Goal: Task Accomplishment & Management: Manage account settings

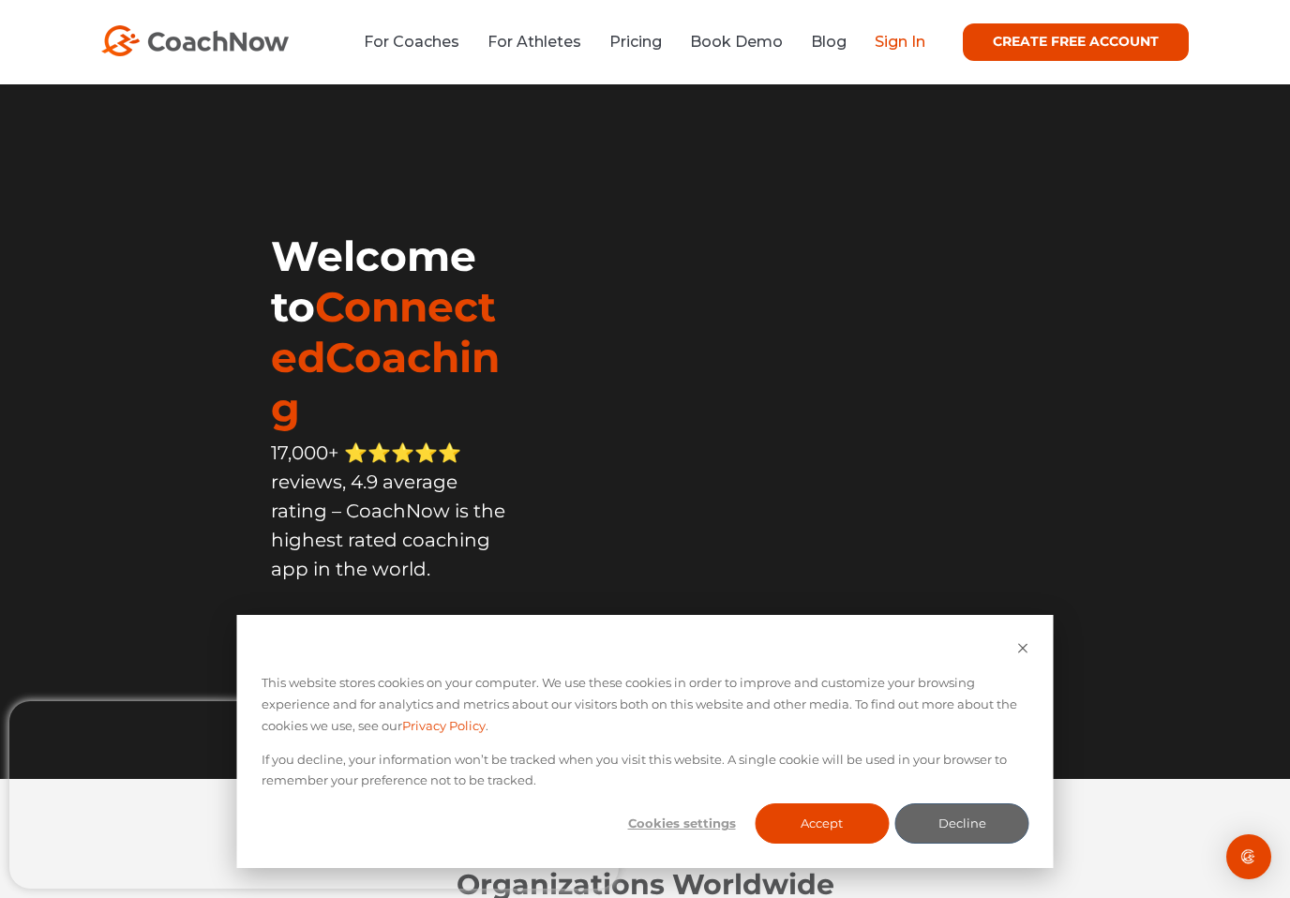
click at [913, 46] on link "Sign In" at bounding box center [899, 42] width 51 height 18
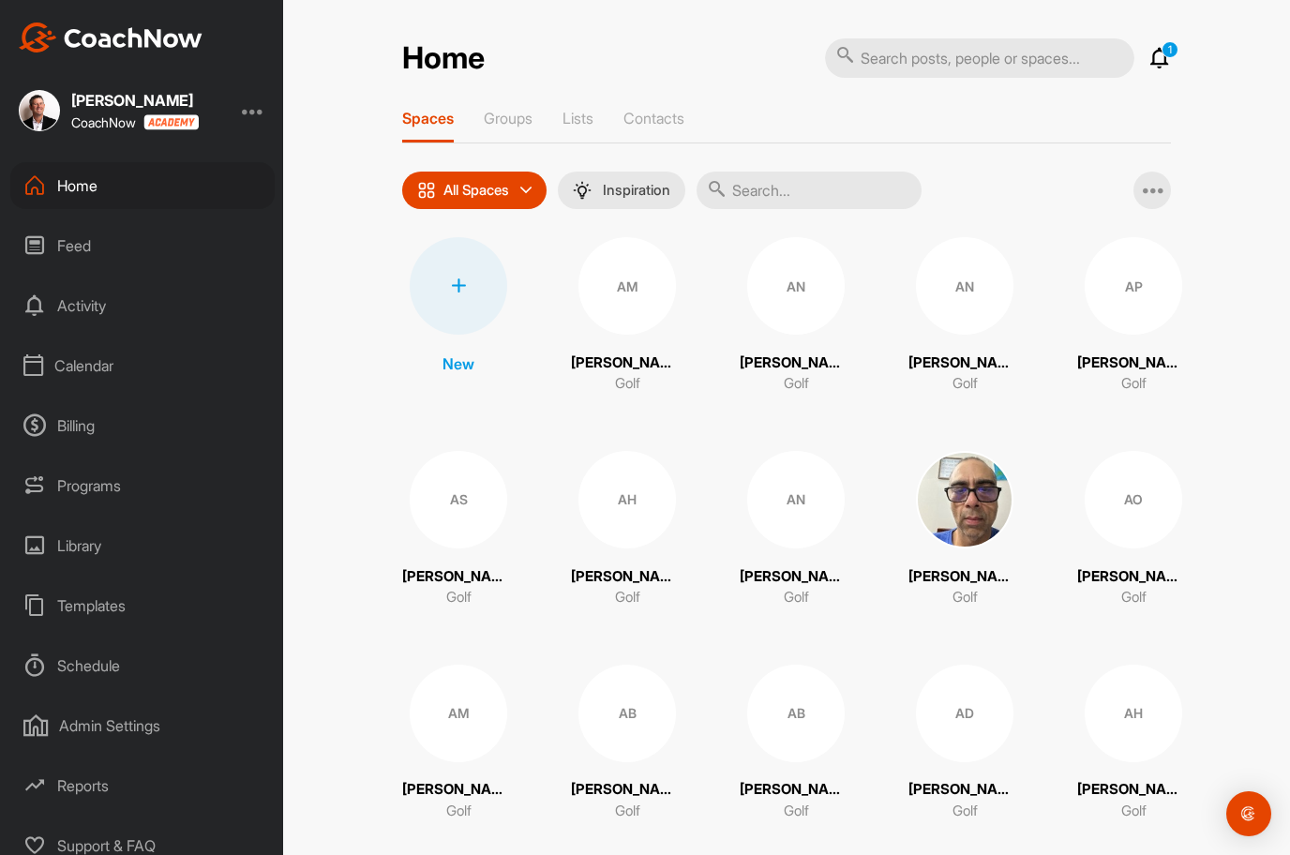
click at [59, 186] on div "Home" at bounding box center [142, 185] width 264 height 47
click at [67, 434] on div "Billing" at bounding box center [142, 425] width 264 height 47
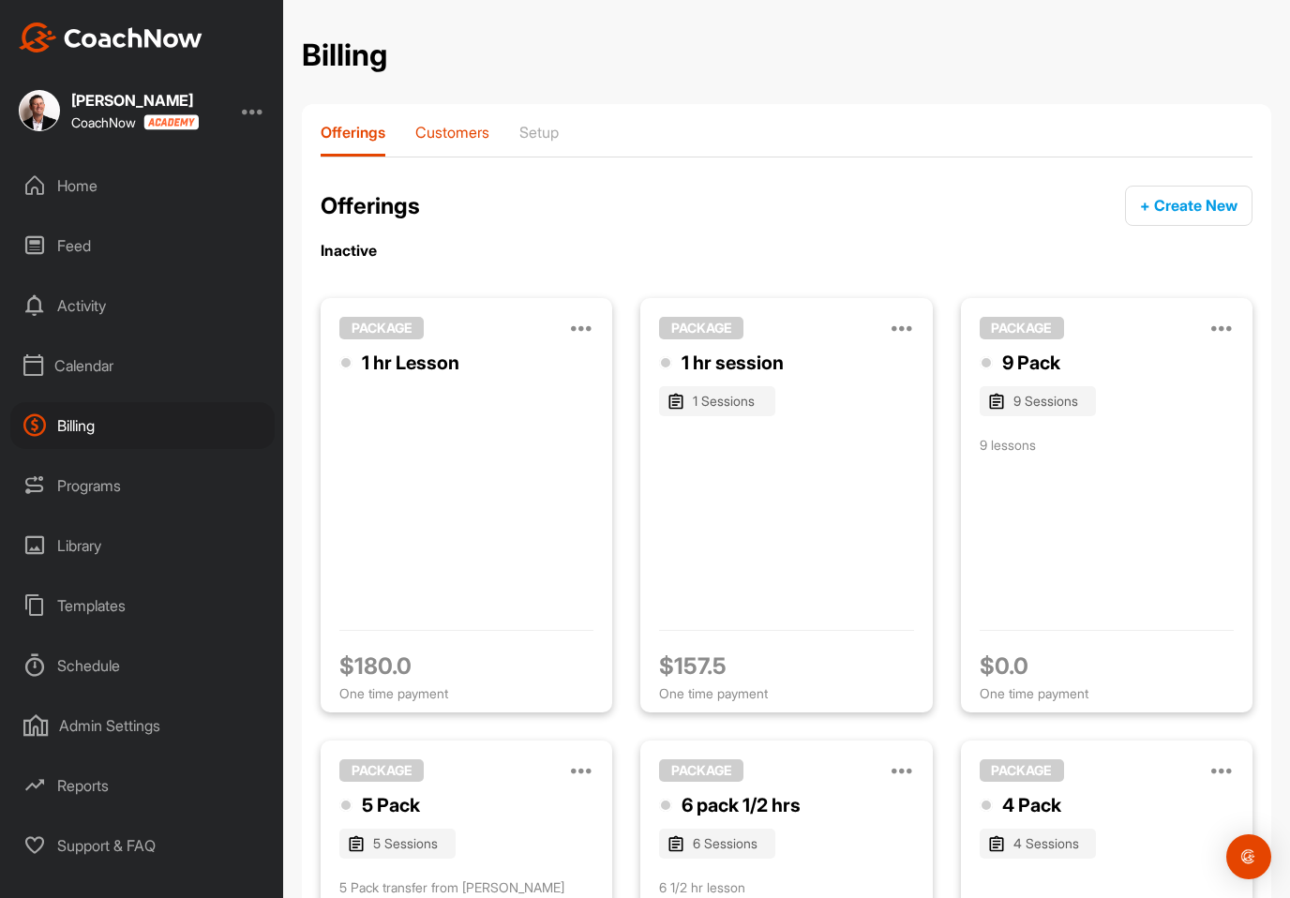
click at [467, 137] on p "Customers" at bounding box center [452, 132] width 74 height 19
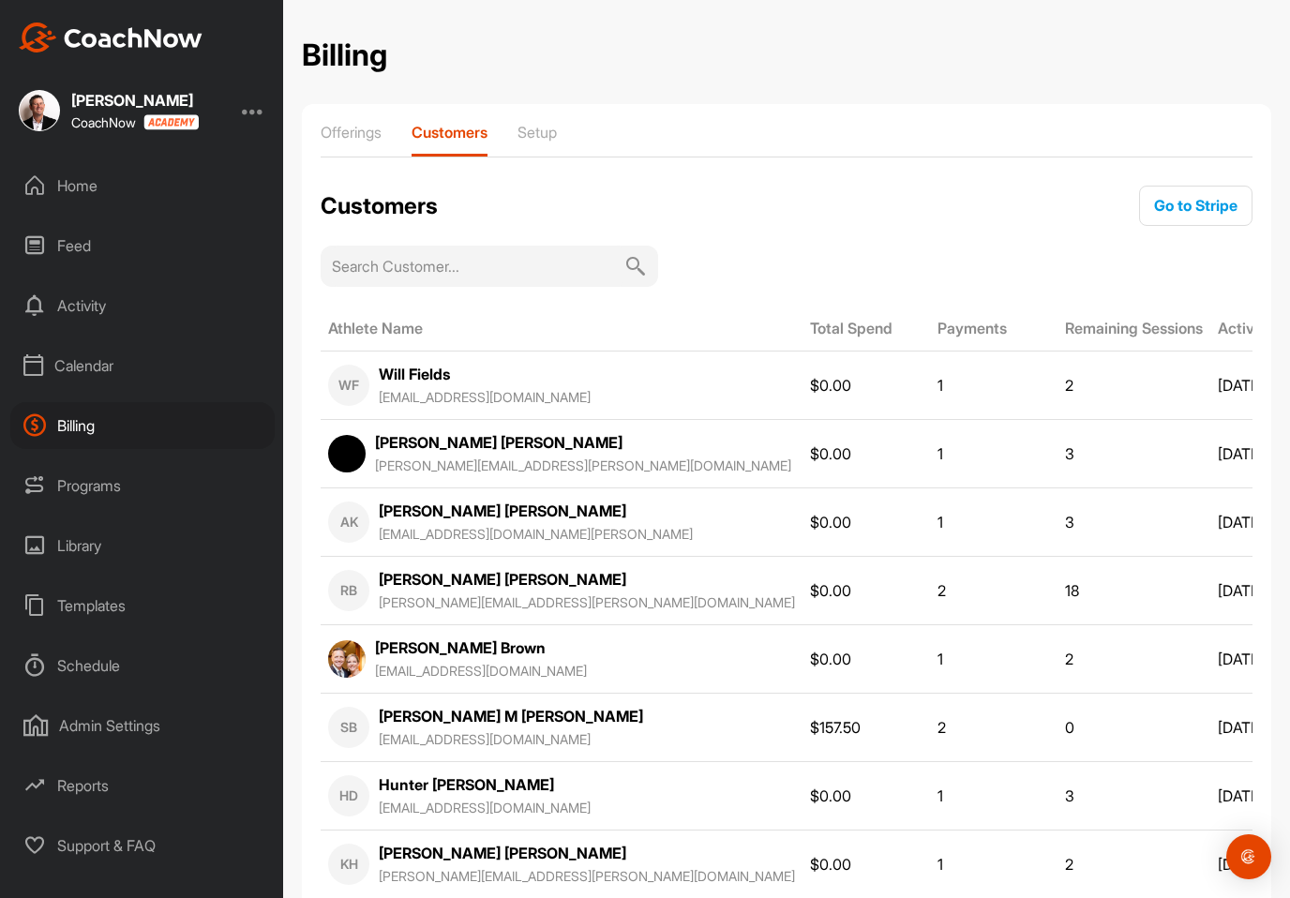
click at [524, 261] on input at bounding box center [478, 266] width 292 height 41
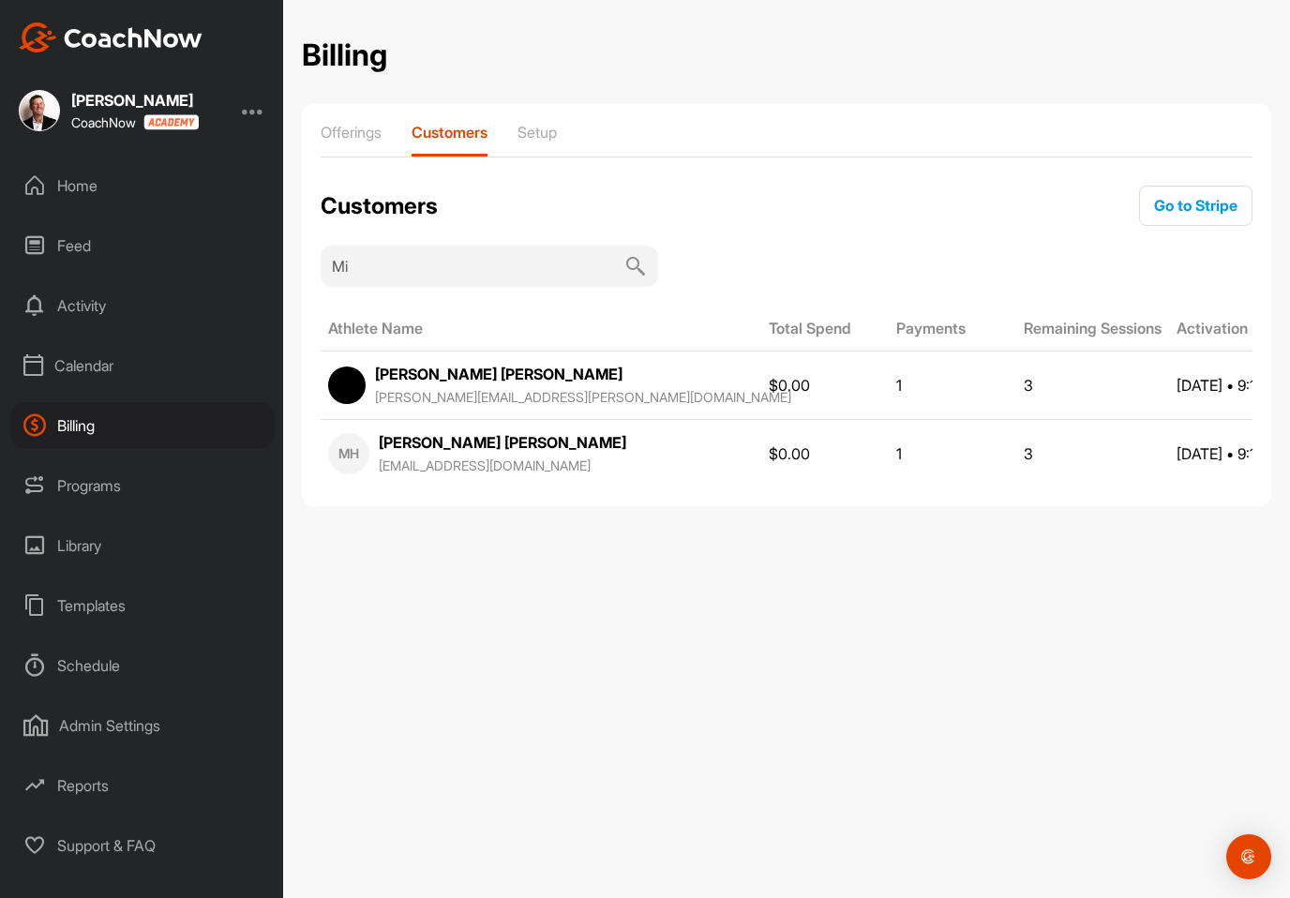
type input "M"
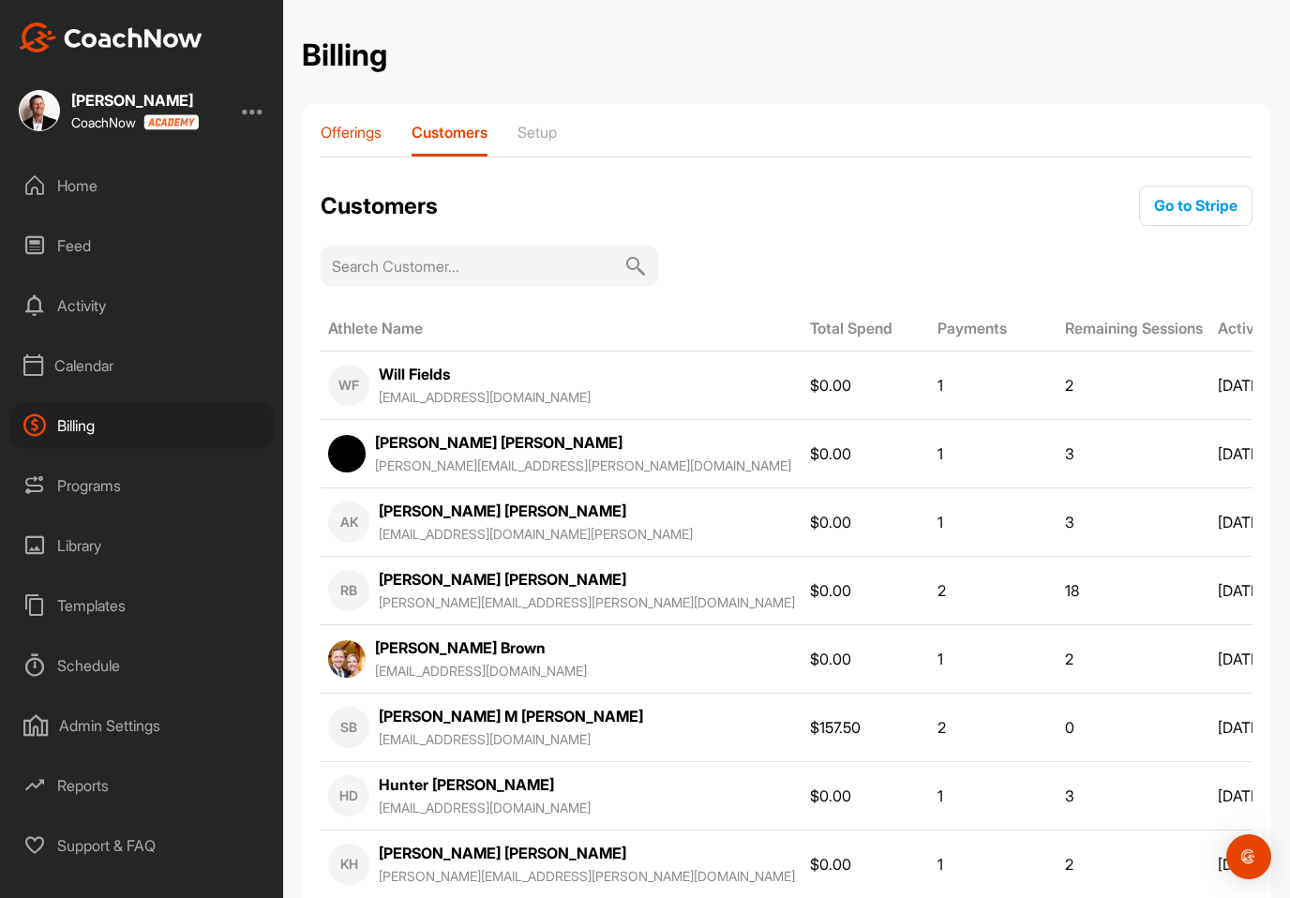
click at [371, 136] on p "Offerings" at bounding box center [351, 132] width 61 height 19
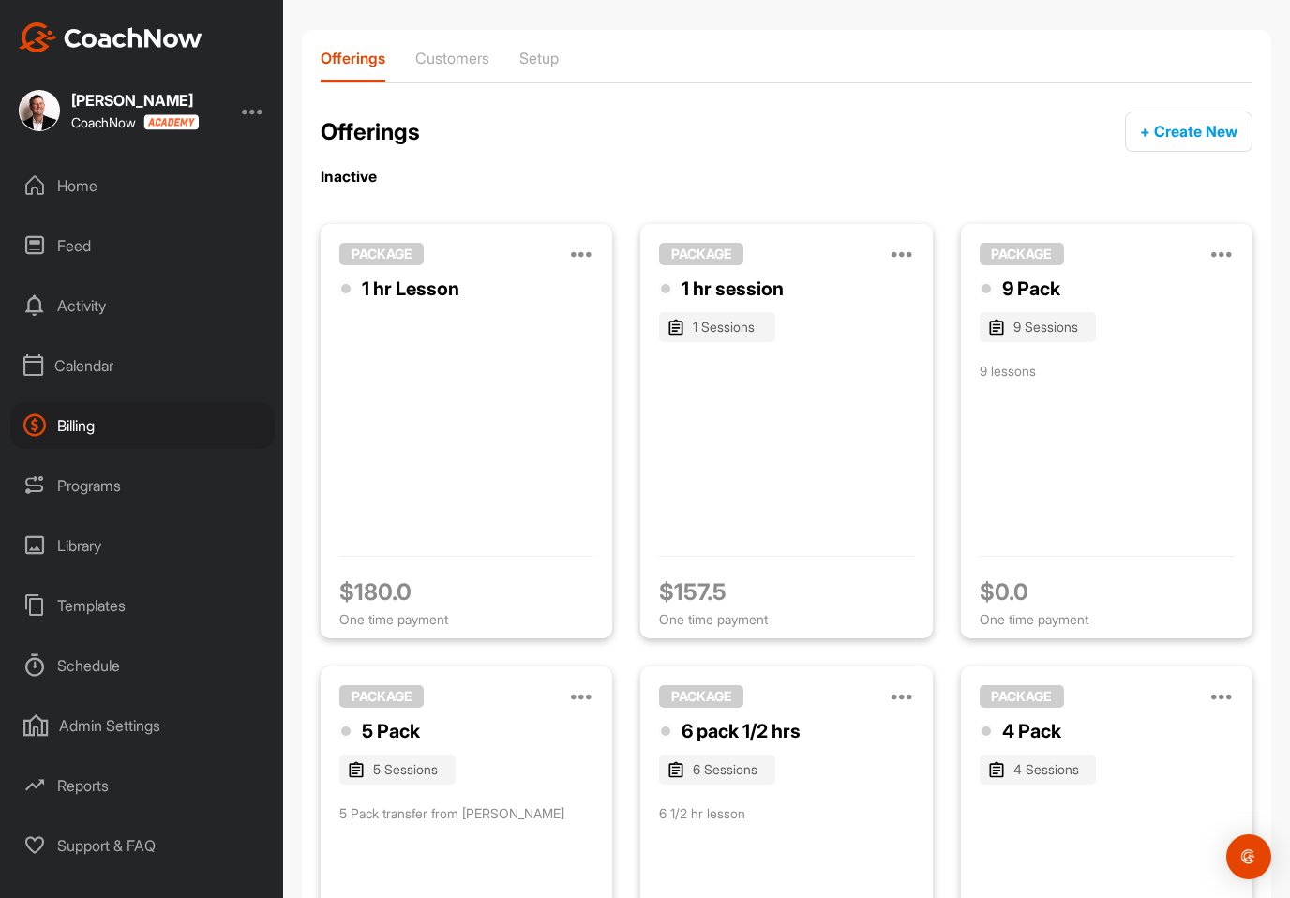
scroll to position [53, 0]
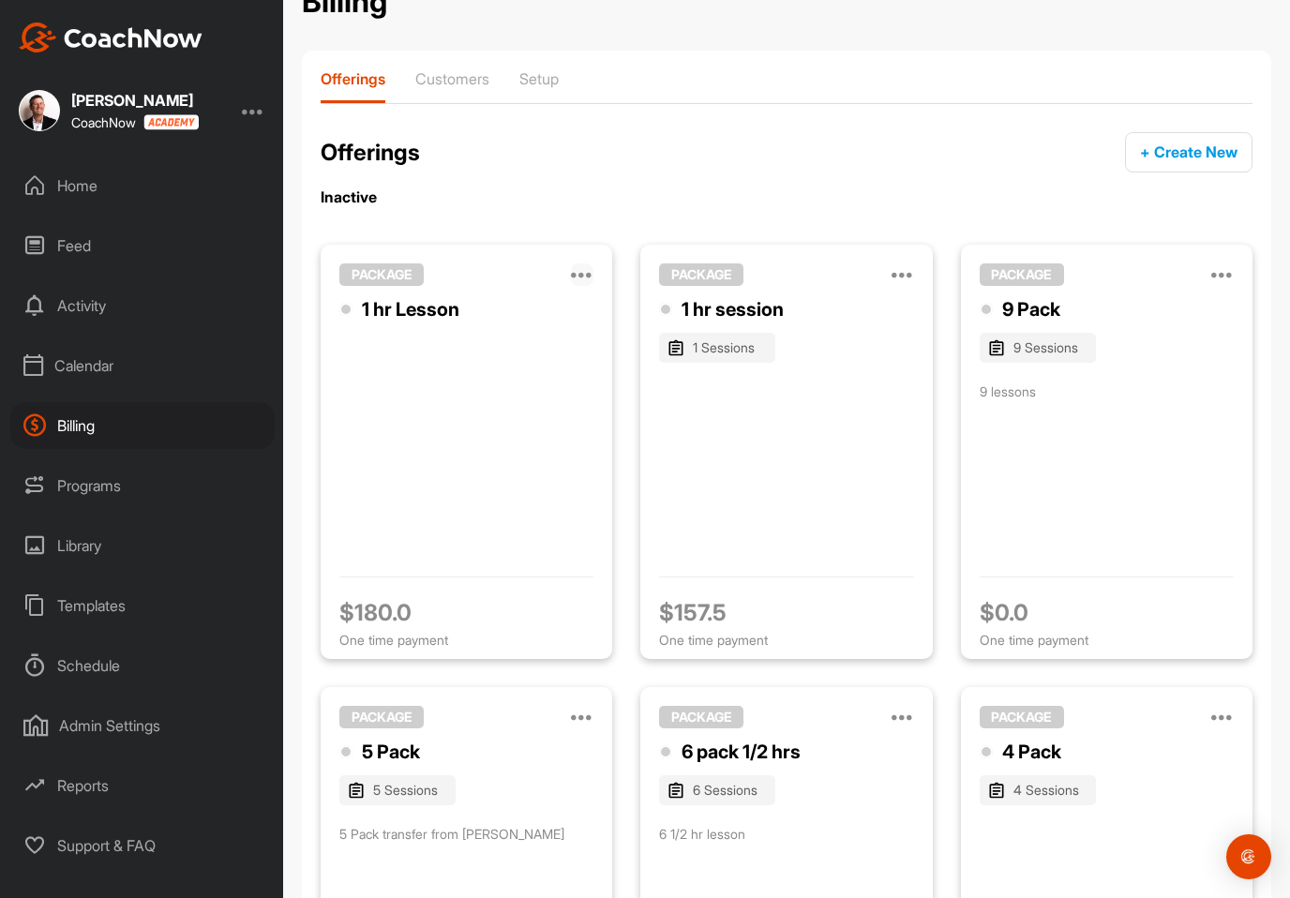
click at [580, 280] on icon at bounding box center [582, 274] width 22 height 22
click at [745, 176] on div "Offerings + Create New Inactive PACKAGE Manage Edit Clone Activate 1 hr Lesson …" at bounding box center [787, 837] width 932 height 1411
click at [1204, 149] on span "+ Create New" at bounding box center [1188, 151] width 97 height 19
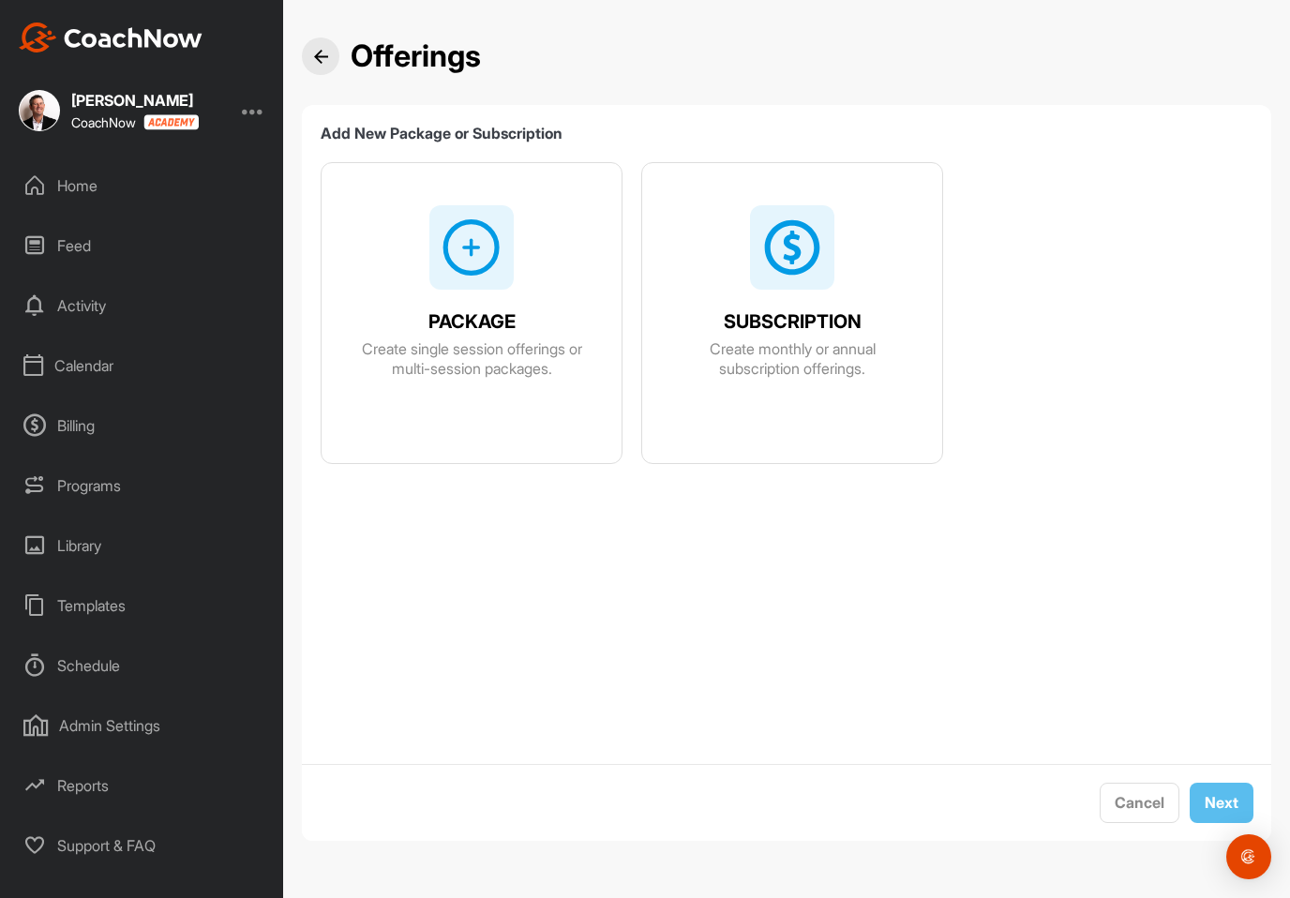
click at [713, 569] on div "Add New Package or Subscription PACKAGE Create single session offerings or mult…" at bounding box center [786, 444] width 969 height 640
click at [324, 62] on img at bounding box center [321, 57] width 14 height 14
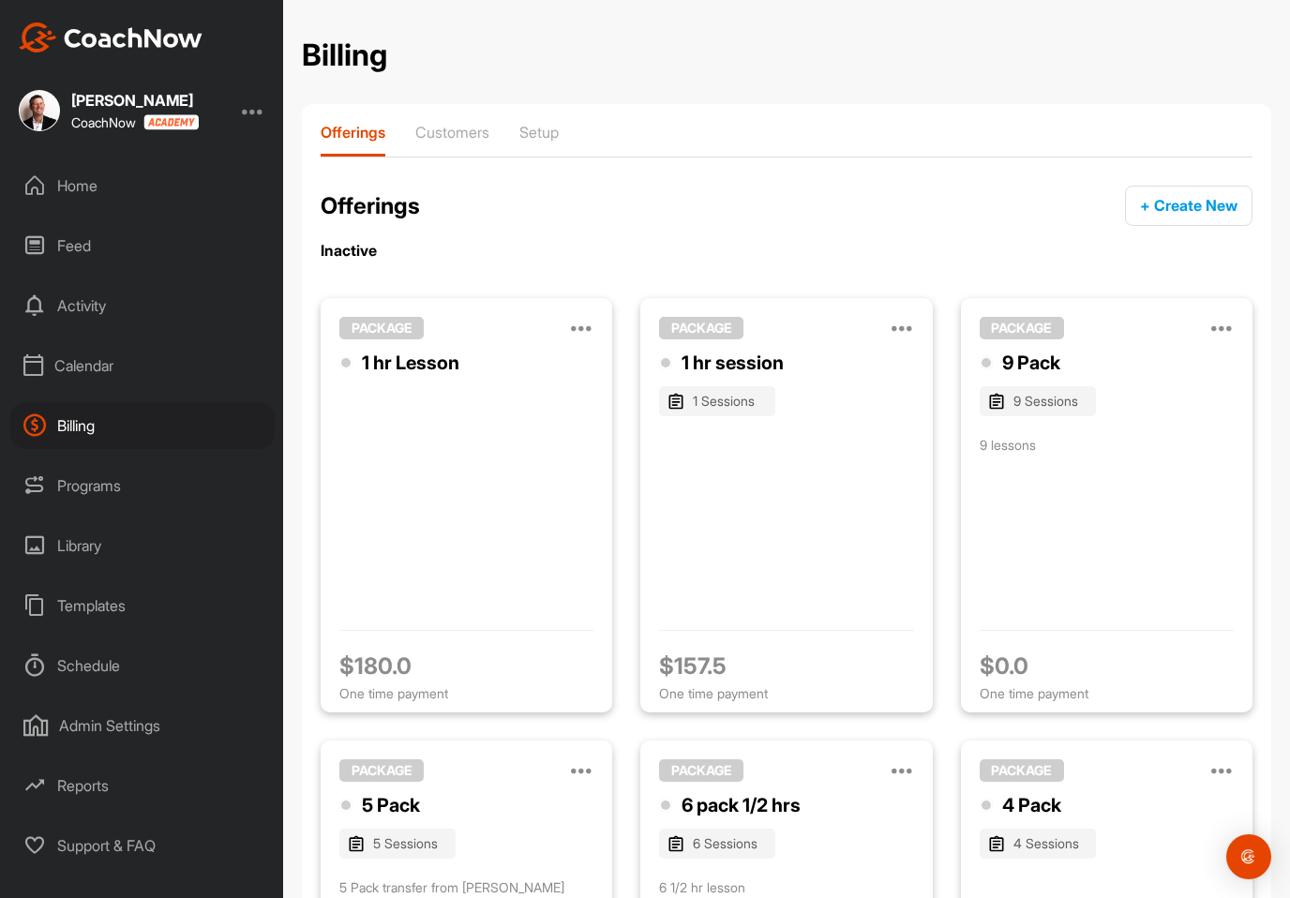
click at [487, 458] on div "1 hr Lesson" at bounding box center [466, 480] width 254 height 262
click at [591, 317] on icon at bounding box center [582, 328] width 22 height 22
click at [409, 447] on p "Edit" at bounding box center [395, 451] width 25 height 20
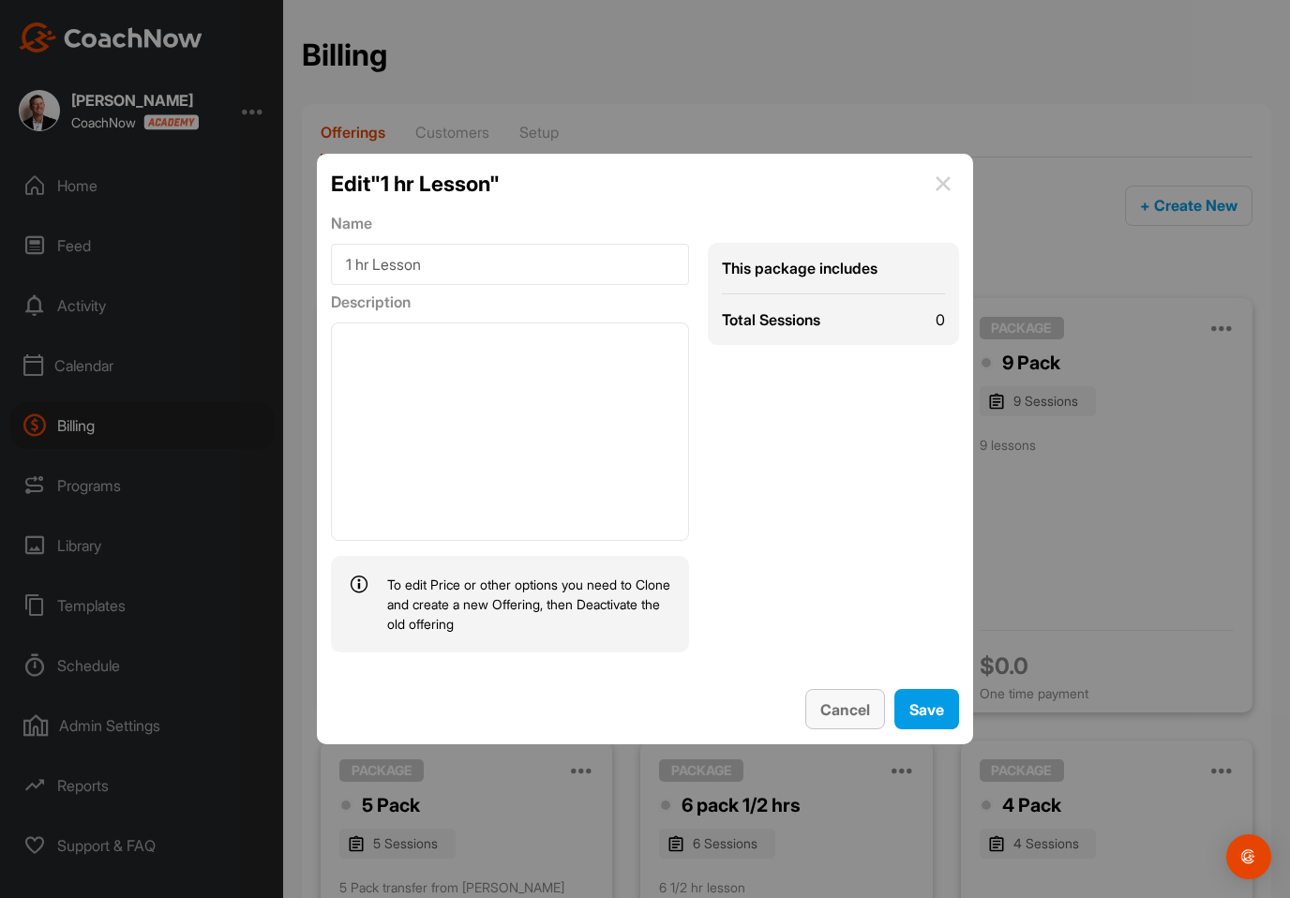
click at [845, 719] on span "Cancel" at bounding box center [845, 709] width 50 height 19
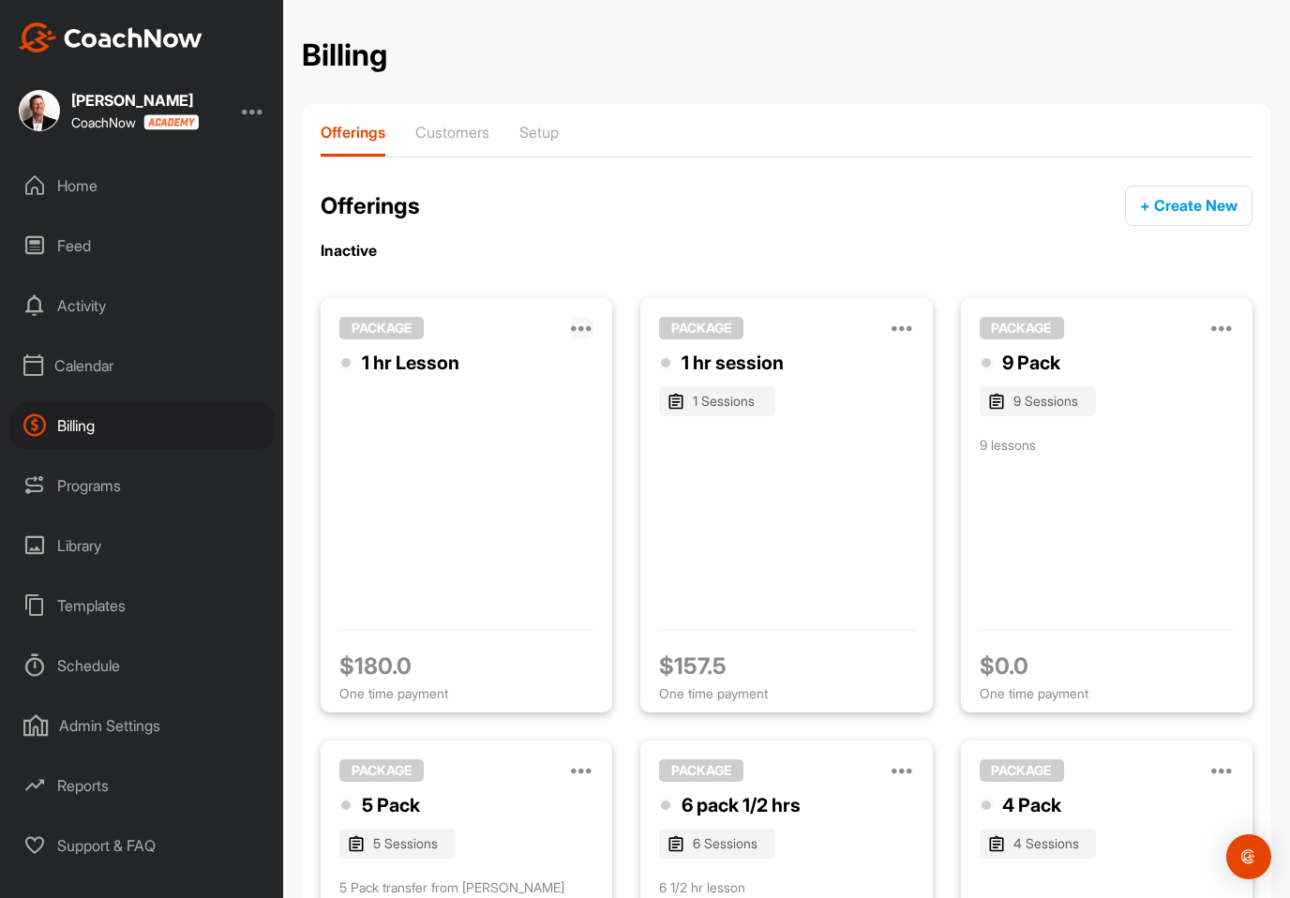
click at [585, 329] on icon at bounding box center [582, 328] width 22 height 22
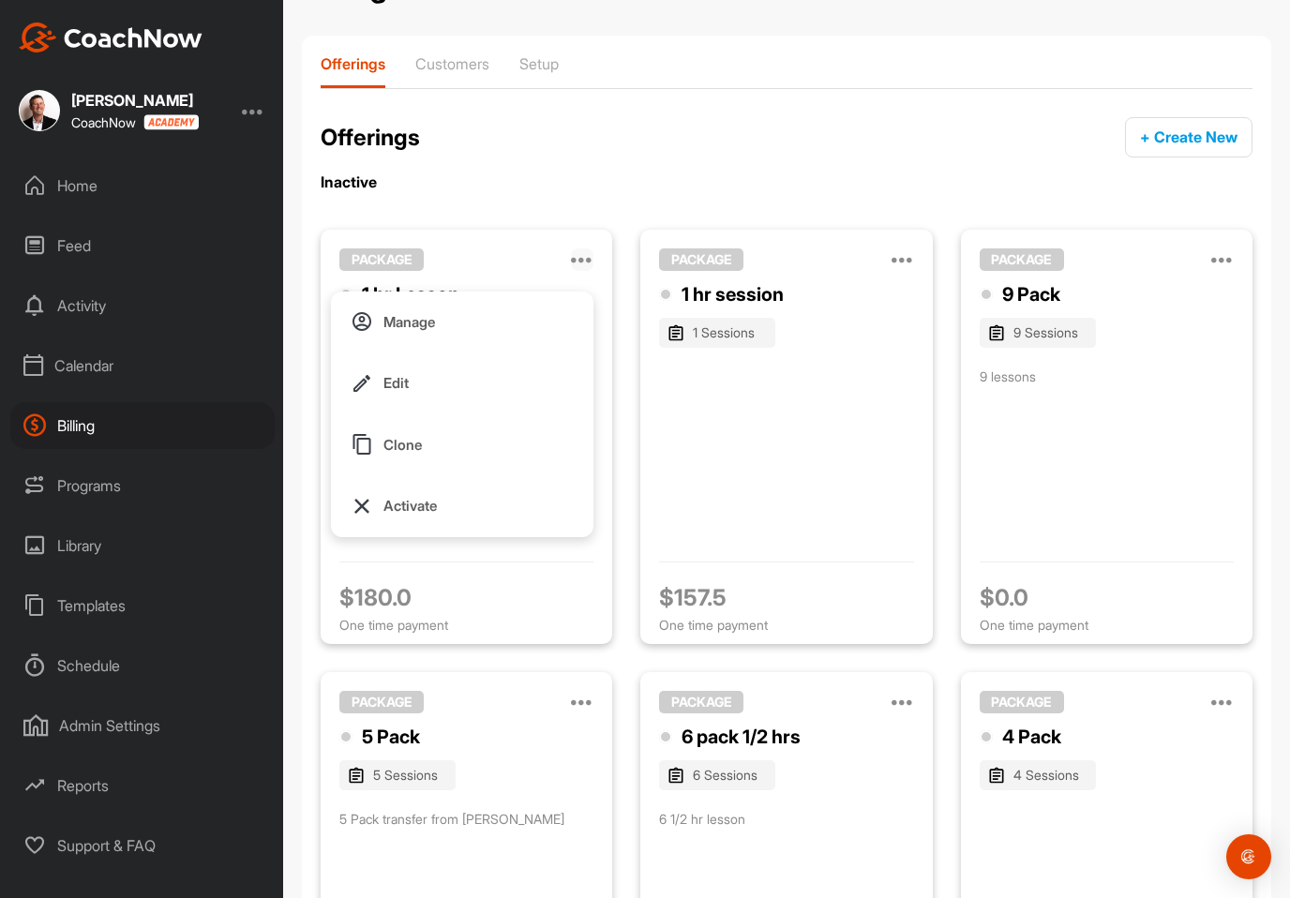
scroll to position [59, 0]
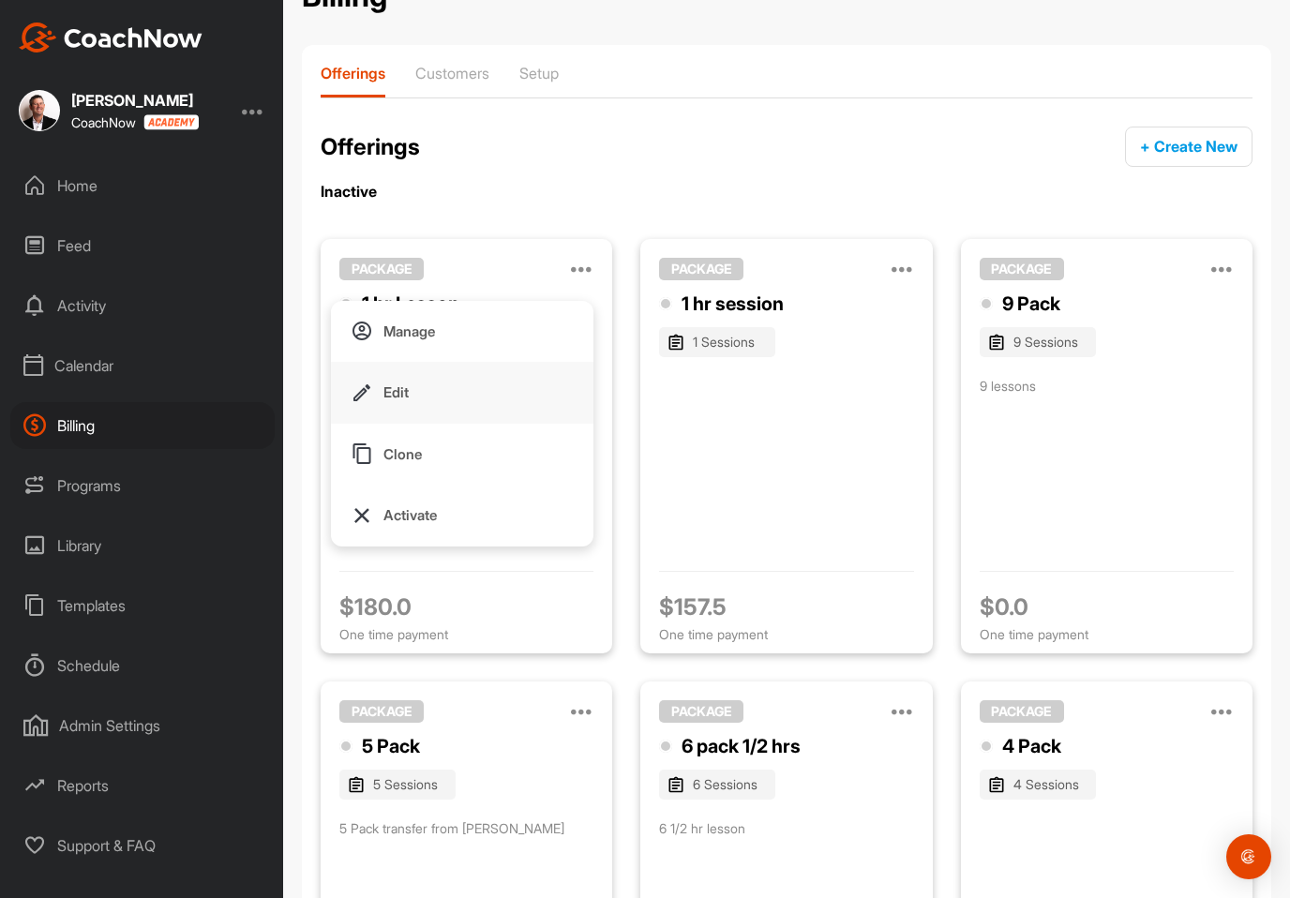
click at [410, 395] on button "Edit" at bounding box center [462, 393] width 262 height 62
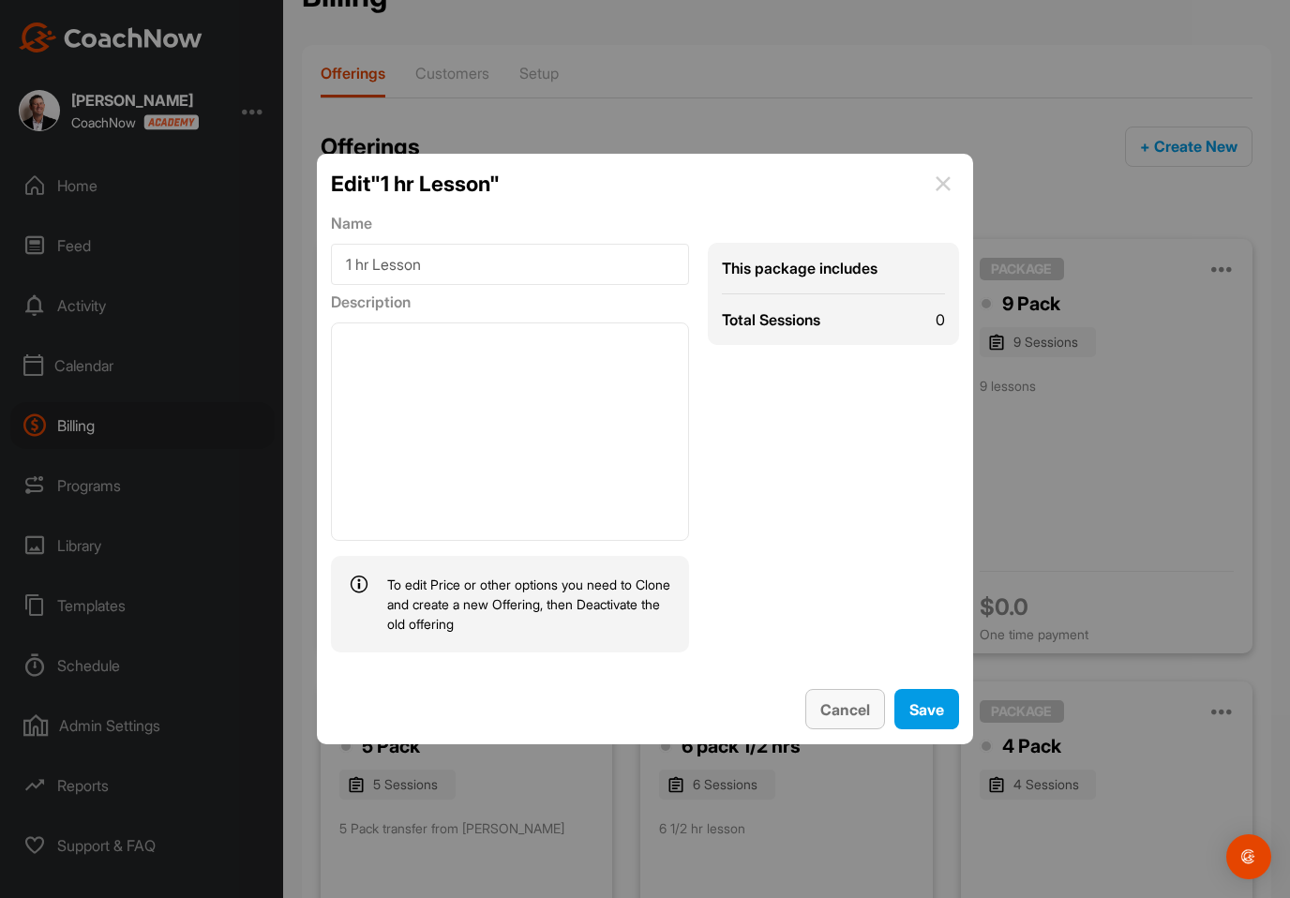
click at [850, 719] on span "Cancel" at bounding box center [845, 709] width 50 height 19
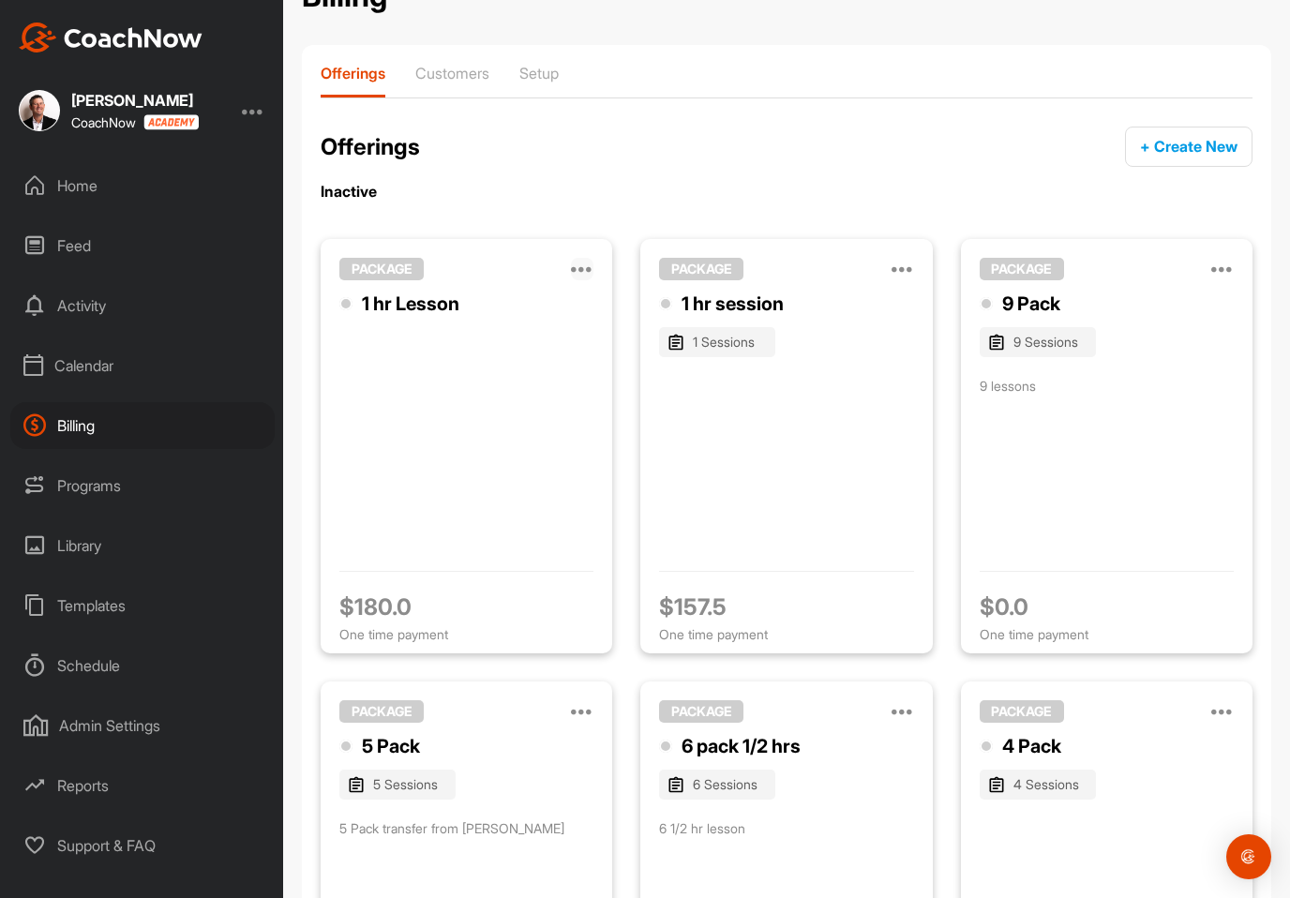
click at [586, 276] on icon at bounding box center [582, 269] width 22 height 22
click at [421, 513] on p "Activate" at bounding box center [409, 515] width 53 height 20
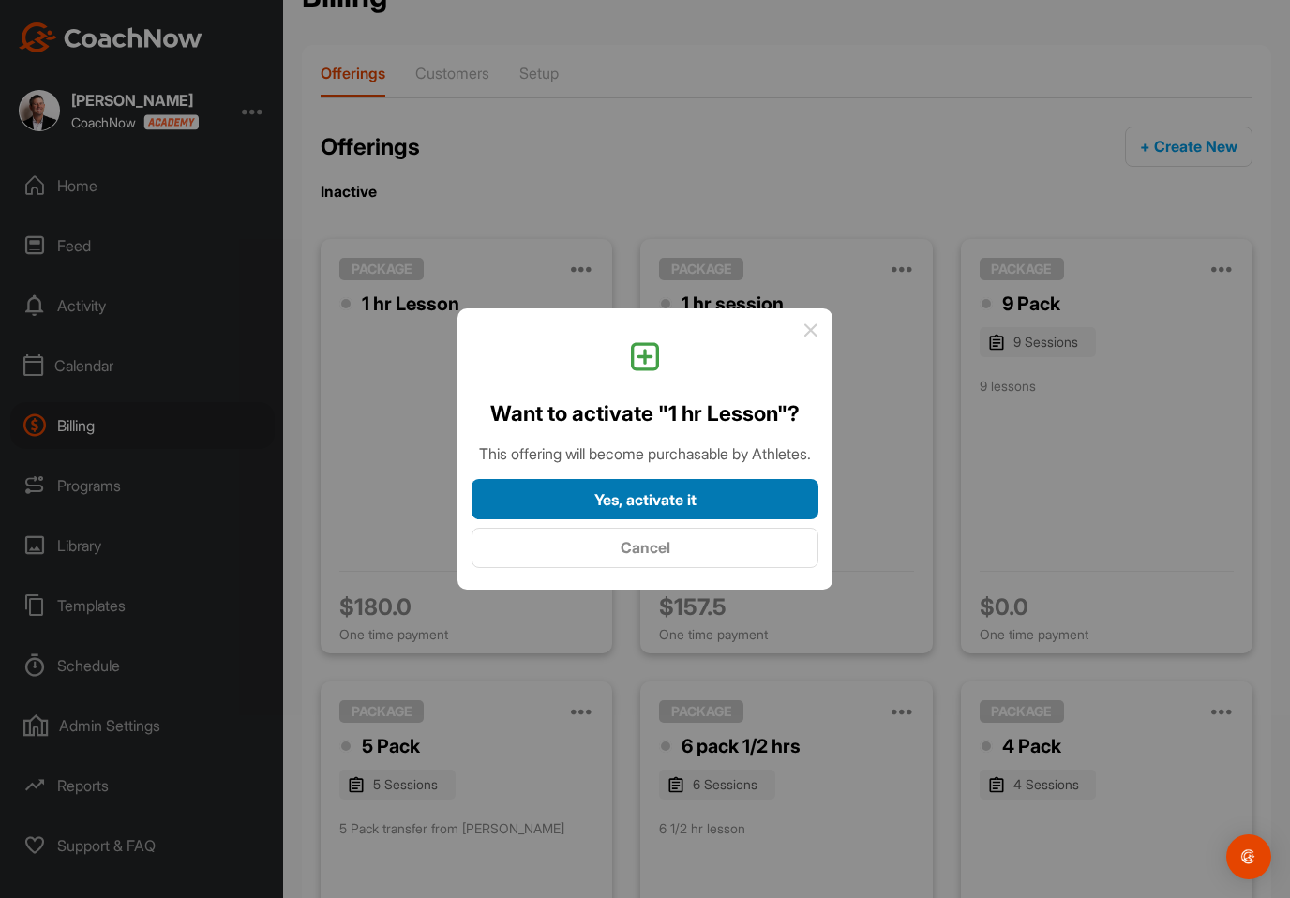
click at [727, 511] on div "Yes, activate it" at bounding box center [644, 499] width 317 height 22
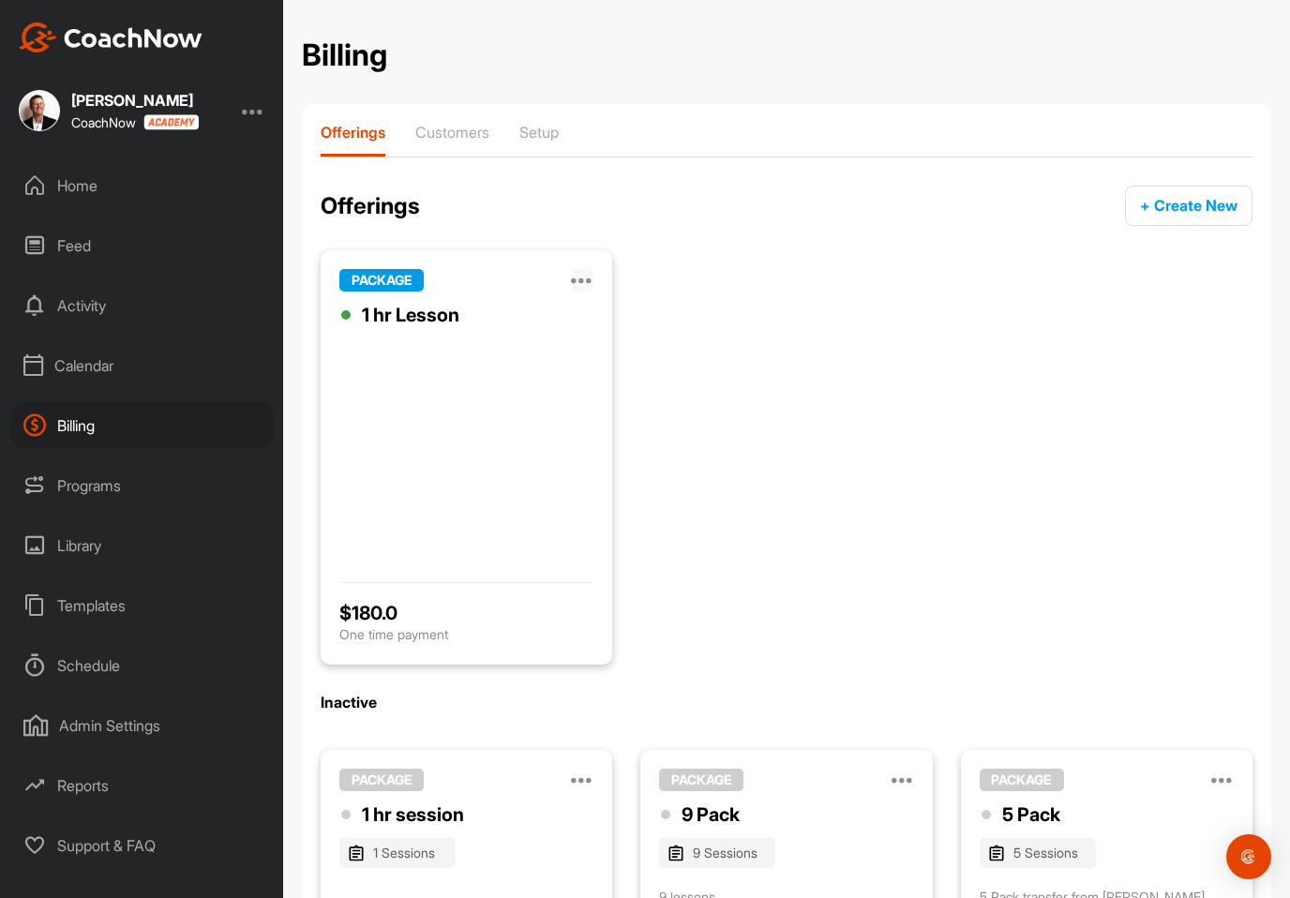
click at [585, 269] on icon at bounding box center [582, 280] width 22 height 22
click at [391, 407] on p "Edit" at bounding box center [395, 404] width 25 height 20
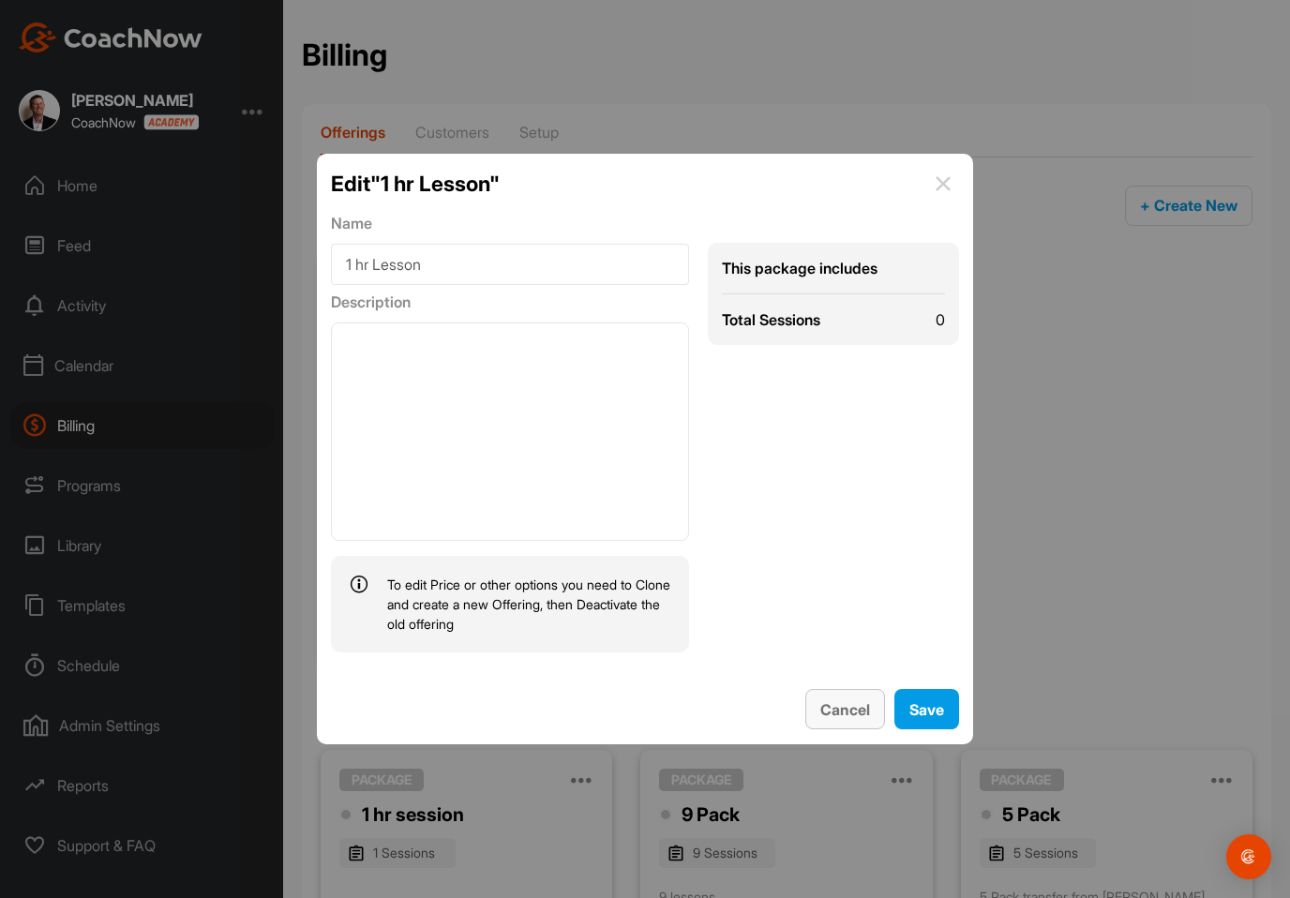
click at [839, 719] on span "Cancel" at bounding box center [845, 709] width 50 height 19
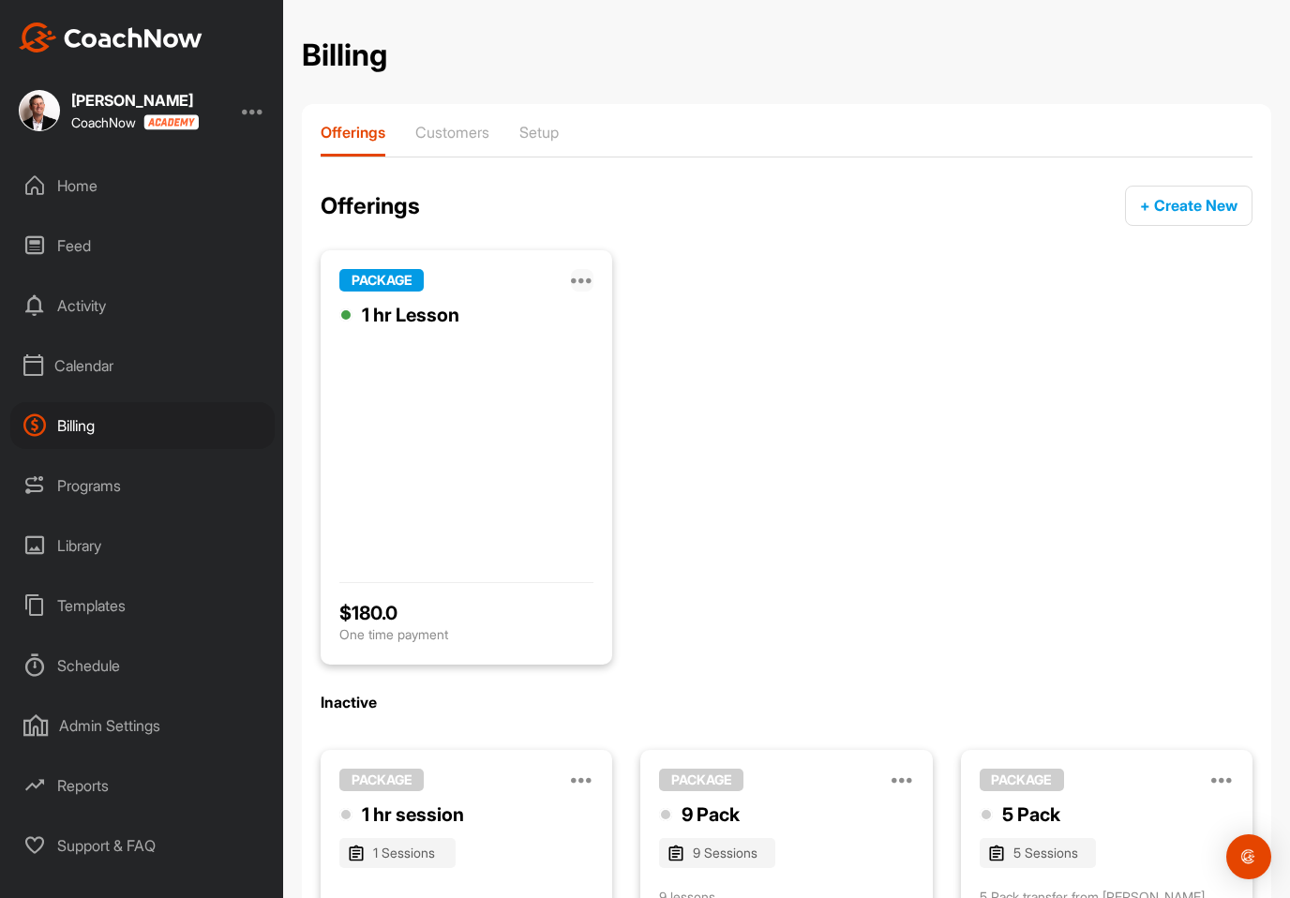
click at [589, 284] on icon at bounding box center [582, 280] width 22 height 22
click at [409, 468] on p "Clone" at bounding box center [402, 465] width 38 height 20
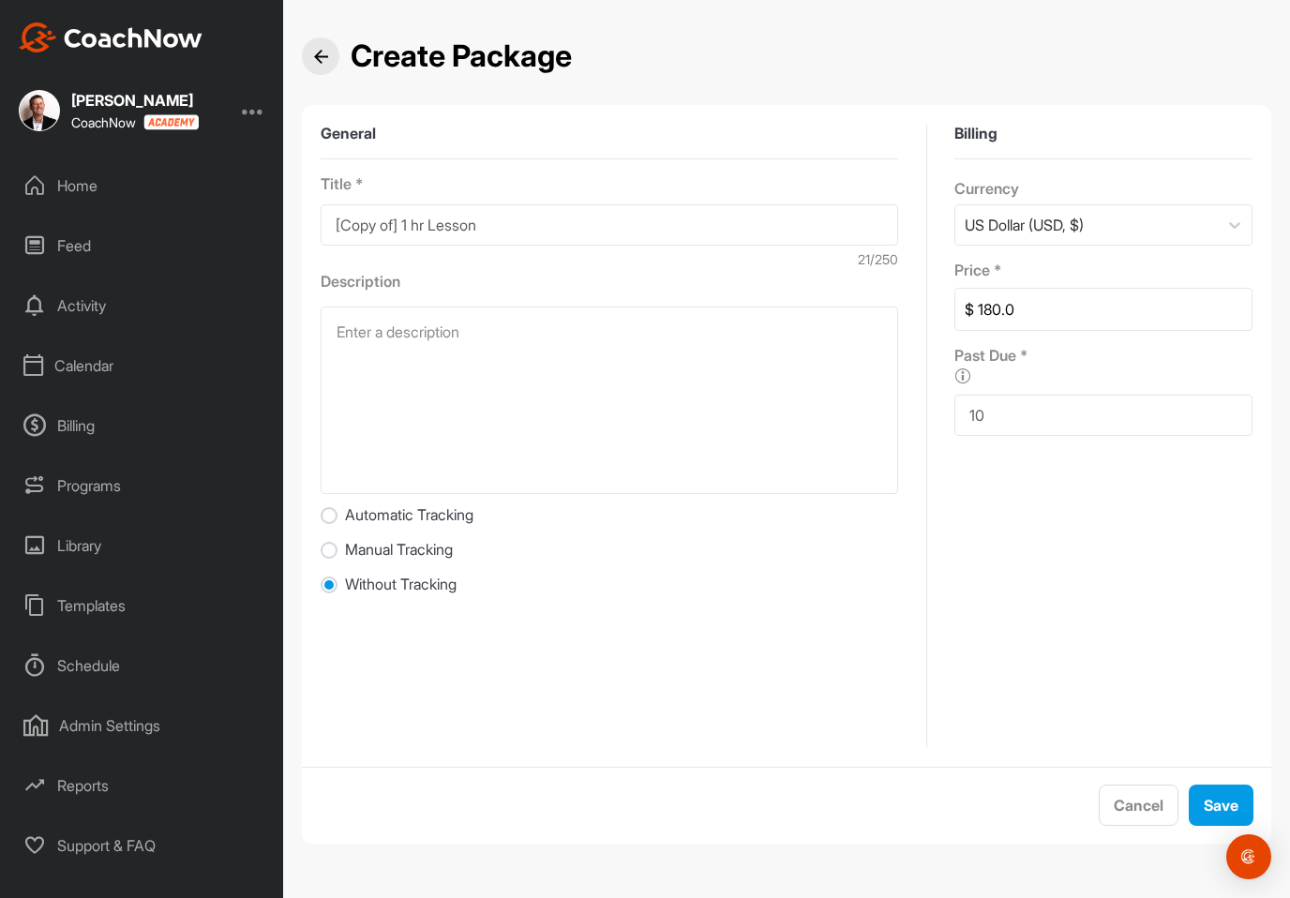
click at [1041, 305] on input "180.0" at bounding box center [1112, 309] width 277 height 41
type input "200.0"
click at [1203, 816] on div "Save" at bounding box center [1220, 805] width 35 height 22
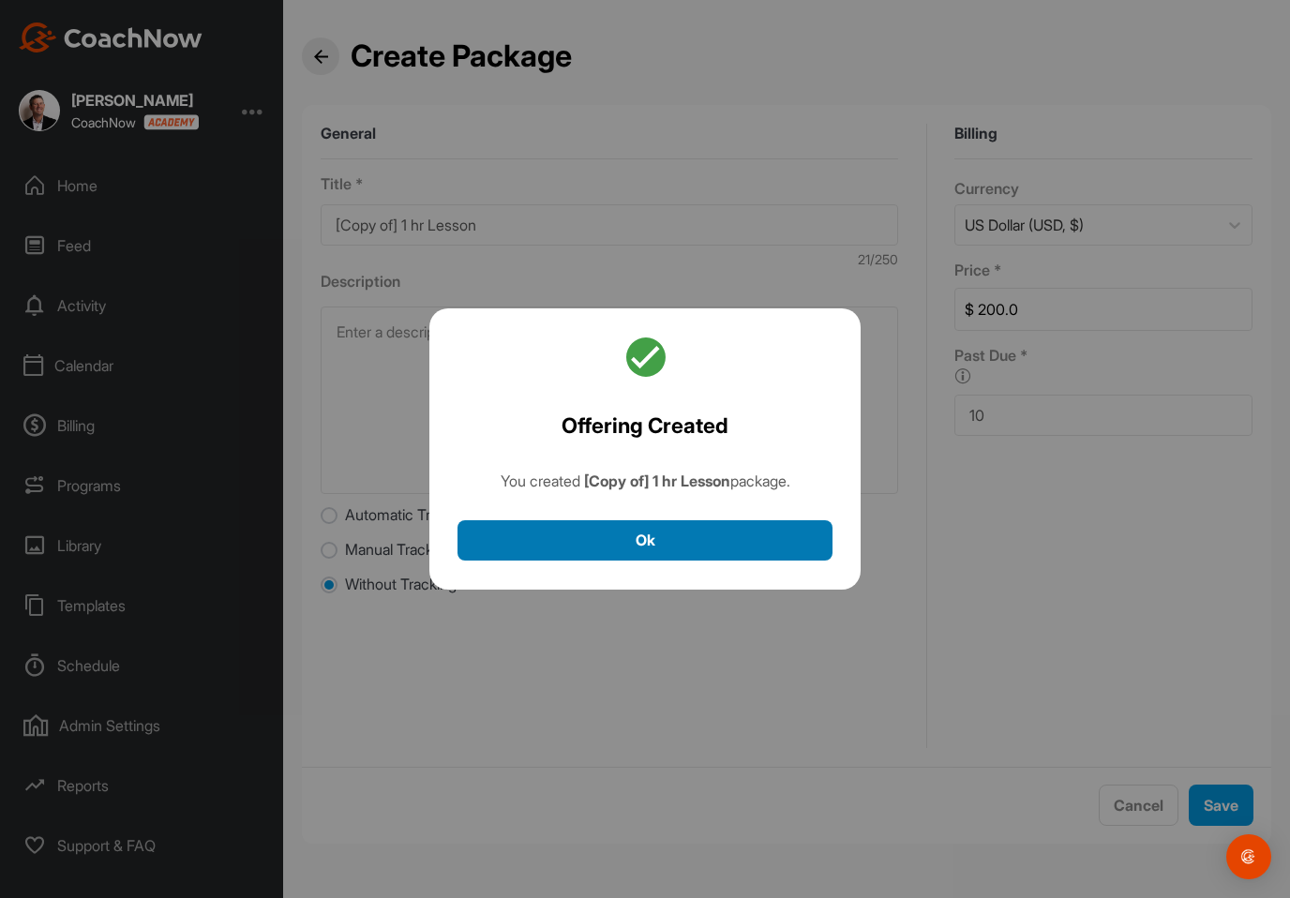
click at [691, 549] on button "Ok" at bounding box center [644, 540] width 375 height 40
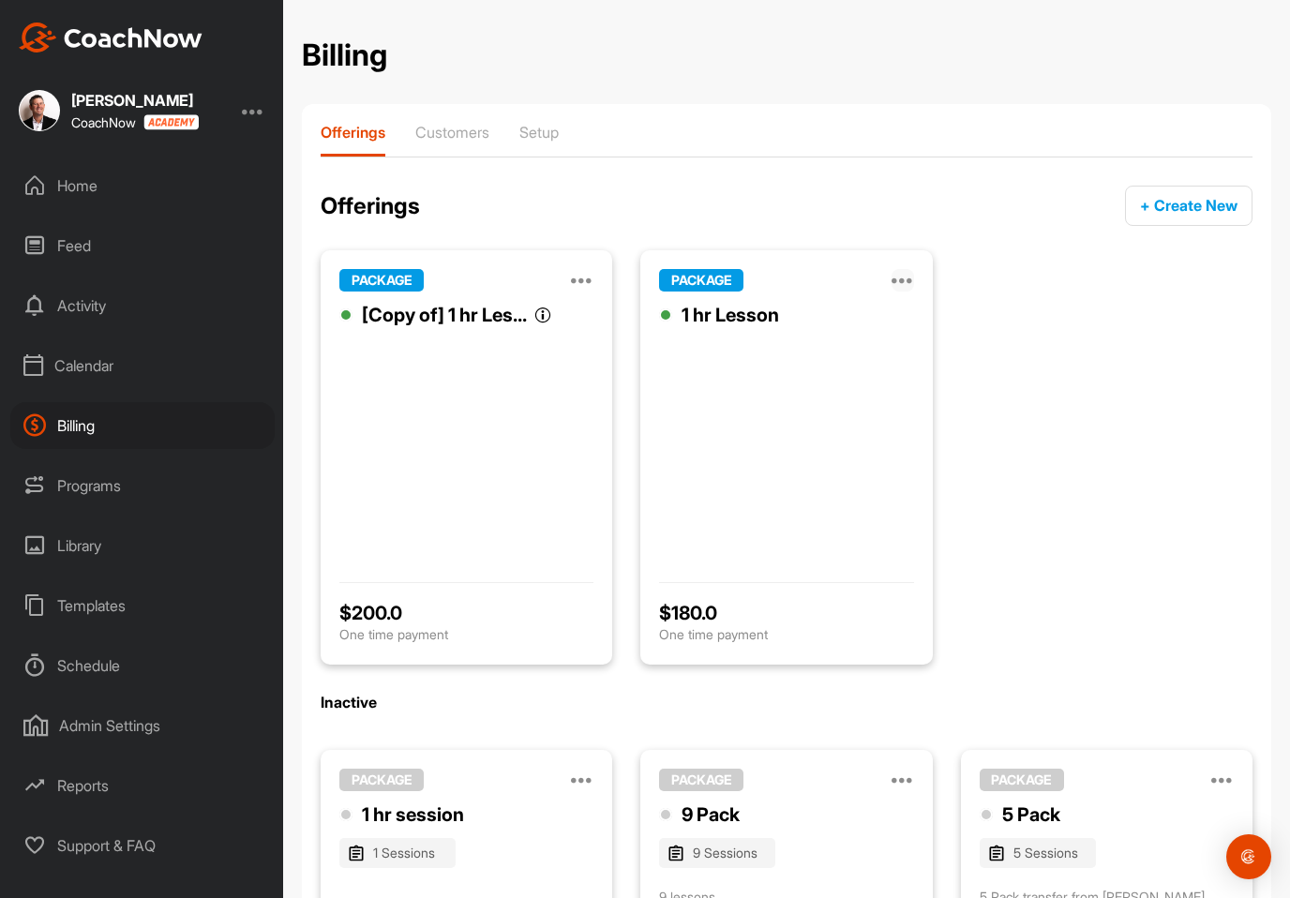
click at [908, 271] on icon at bounding box center [902, 280] width 22 height 22
click at [736, 523] on p "Deactivate" at bounding box center [738, 526] width 68 height 20
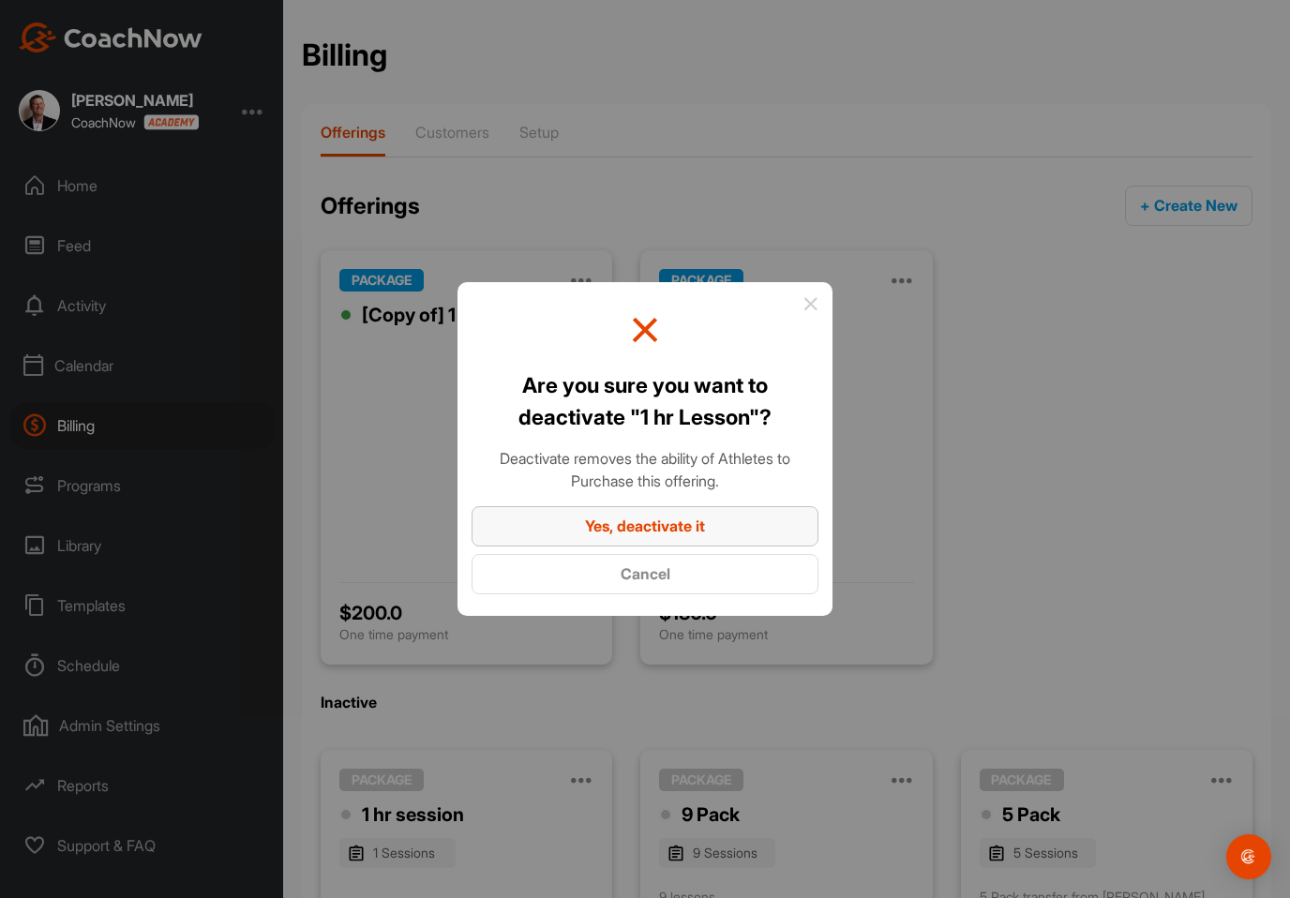
click at [709, 526] on button "Yes, deactivate it" at bounding box center [644, 526] width 347 height 40
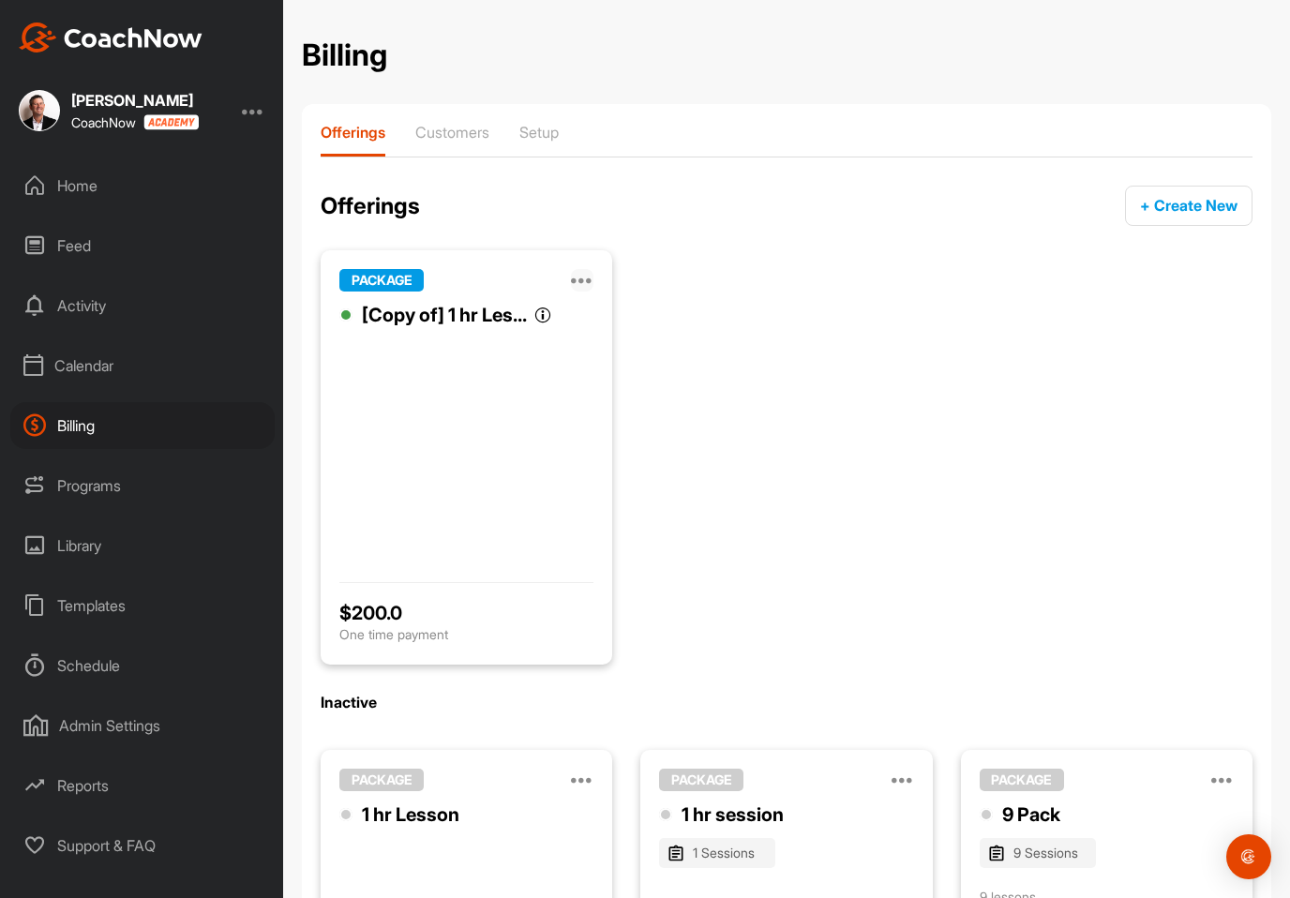
click at [590, 283] on icon at bounding box center [582, 280] width 22 height 22
click at [398, 408] on p "Edit" at bounding box center [395, 404] width 25 height 20
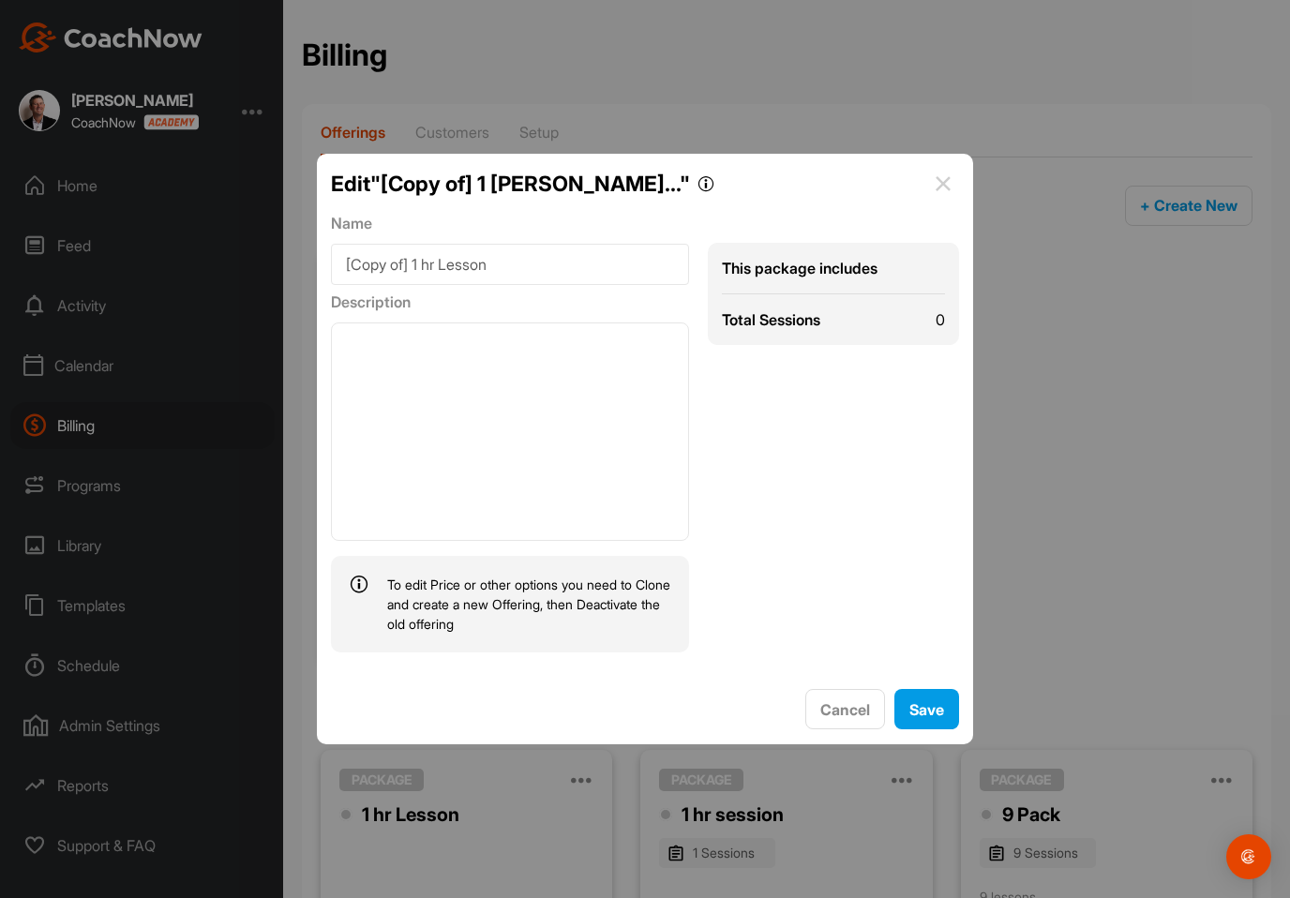
click at [416, 267] on input "[Copy of] 1 hr Lesson" at bounding box center [510, 264] width 358 height 41
click at [513, 277] on input "[Copy of] 1 hr Lesson" at bounding box center [510, 264] width 358 height 41
click at [519, 278] on input "[Copy of] 1 hr Lesson" at bounding box center [510, 264] width 358 height 41
type input "["
type input "1 hr lesson"
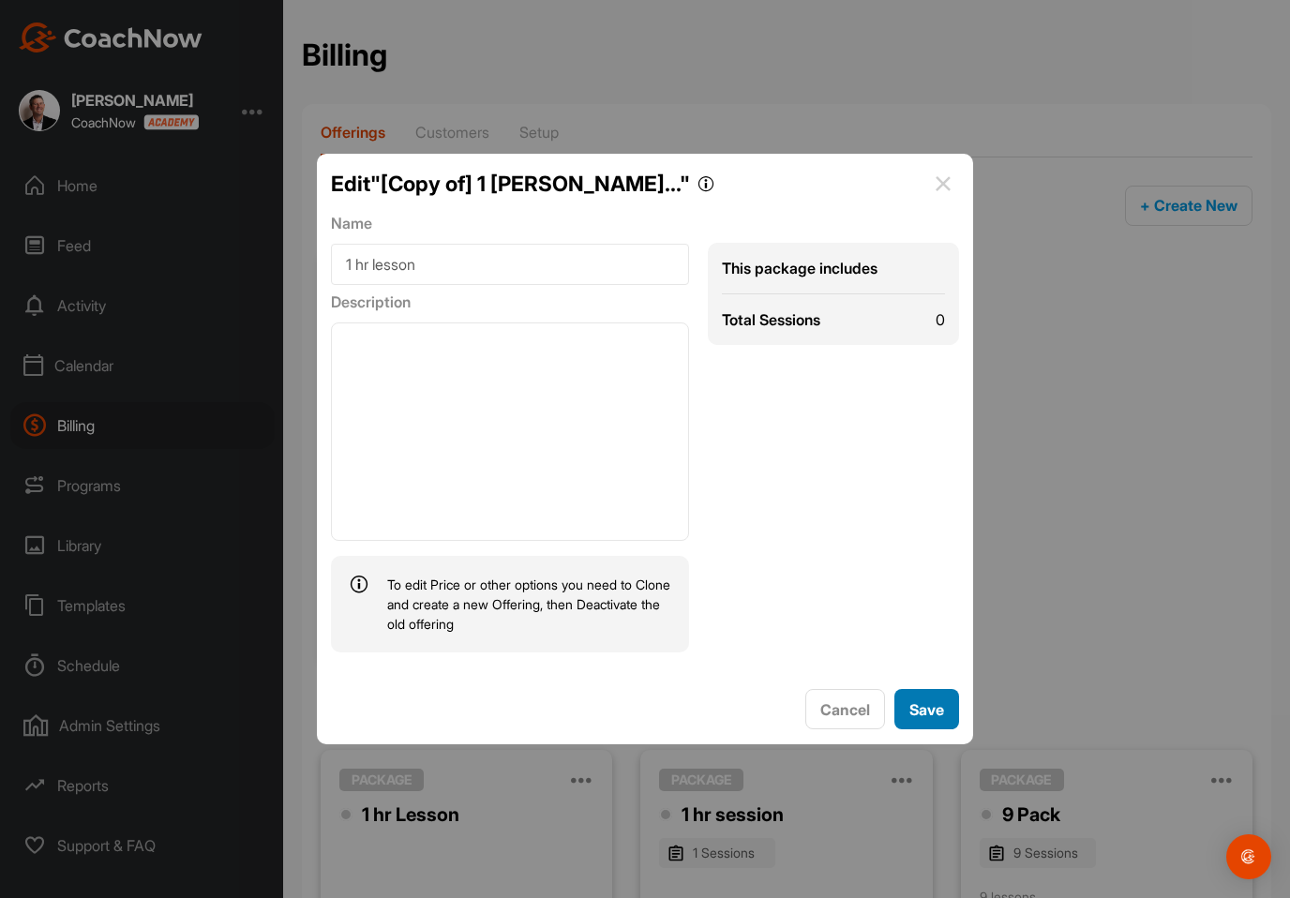
click at [931, 709] on button "Save" at bounding box center [926, 709] width 65 height 40
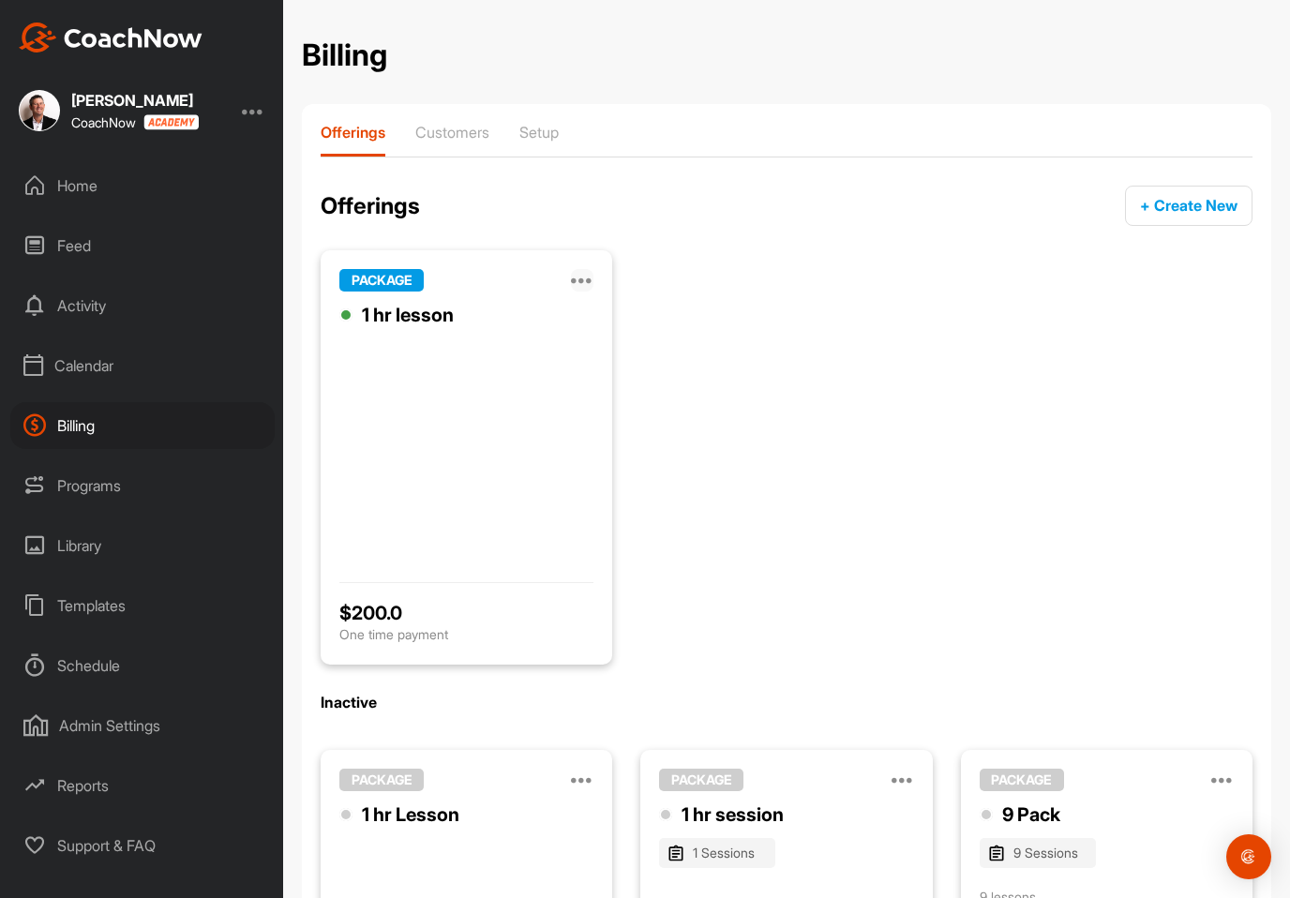
click at [584, 283] on icon at bounding box center [582, 280] width 22 height 22
click at [410, 341] on p "Manage" at bounding box center [409, 343] width 52 height 20
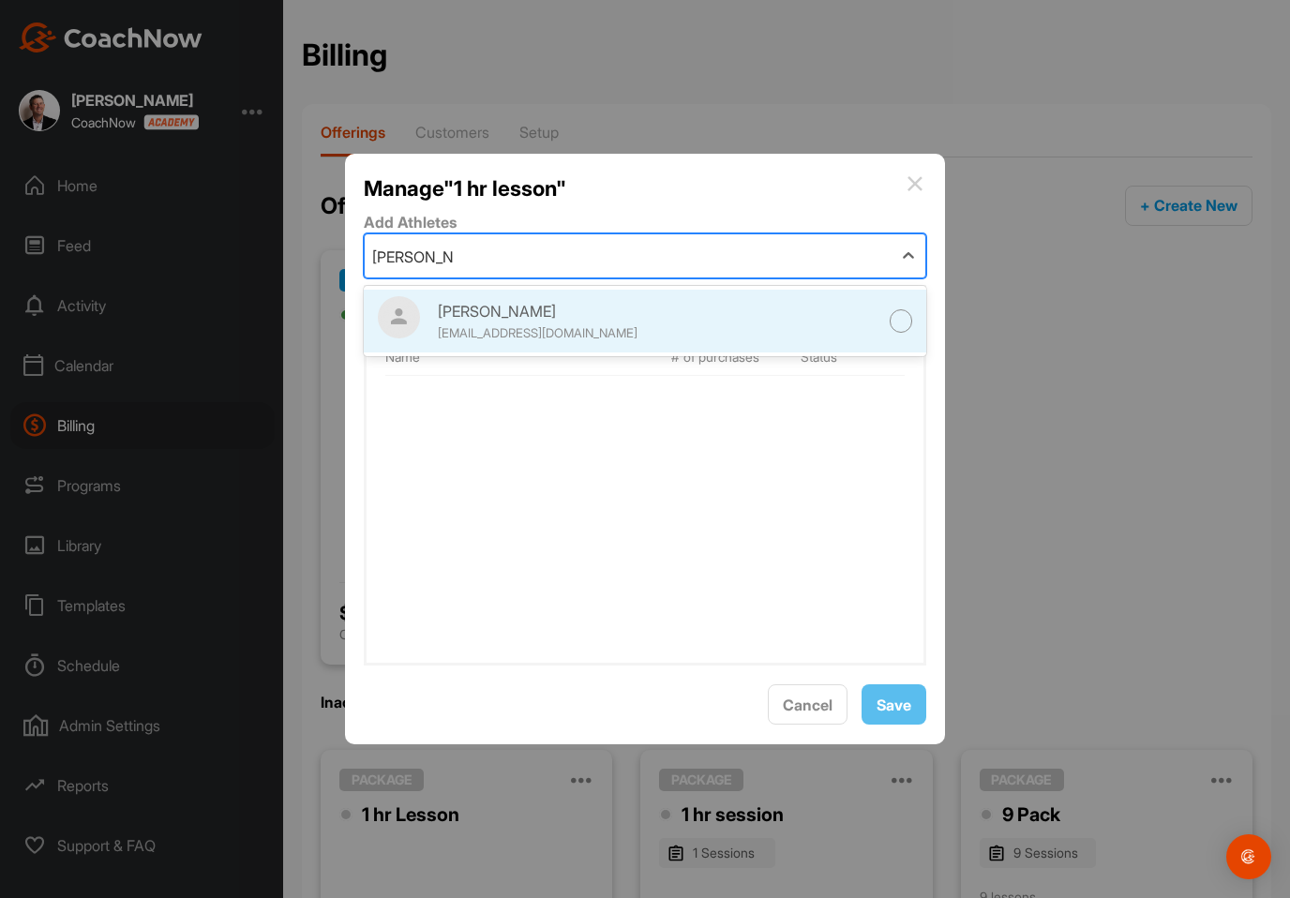
click at [593, 322] on div "[PERSON_NAME]" at bounding box center [550, 311] width 225 height 22
type input "[PERSON_NAME]"
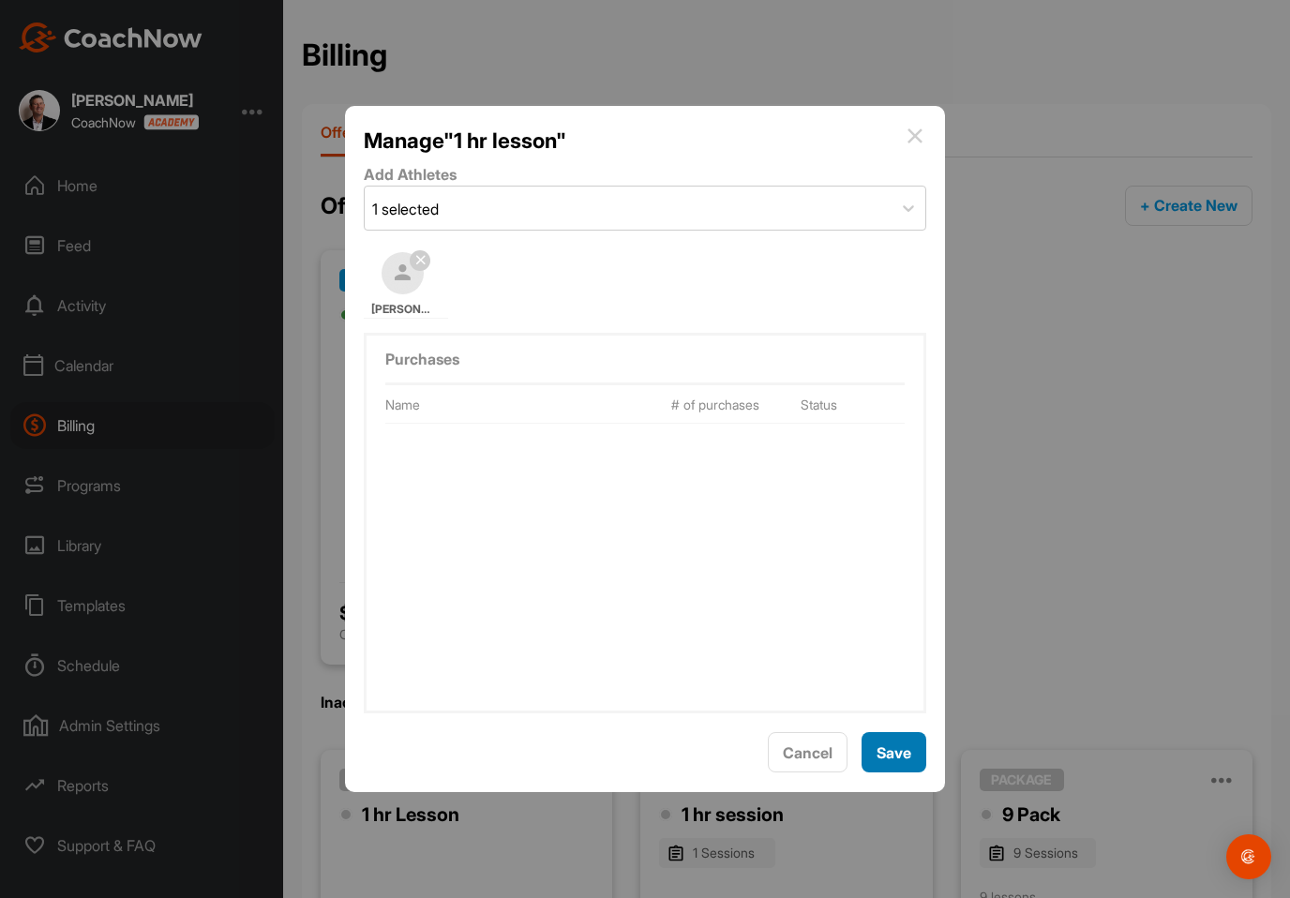
click at [896, 762] on span "Save" at bounding box center [893, 752] width 35 height 19
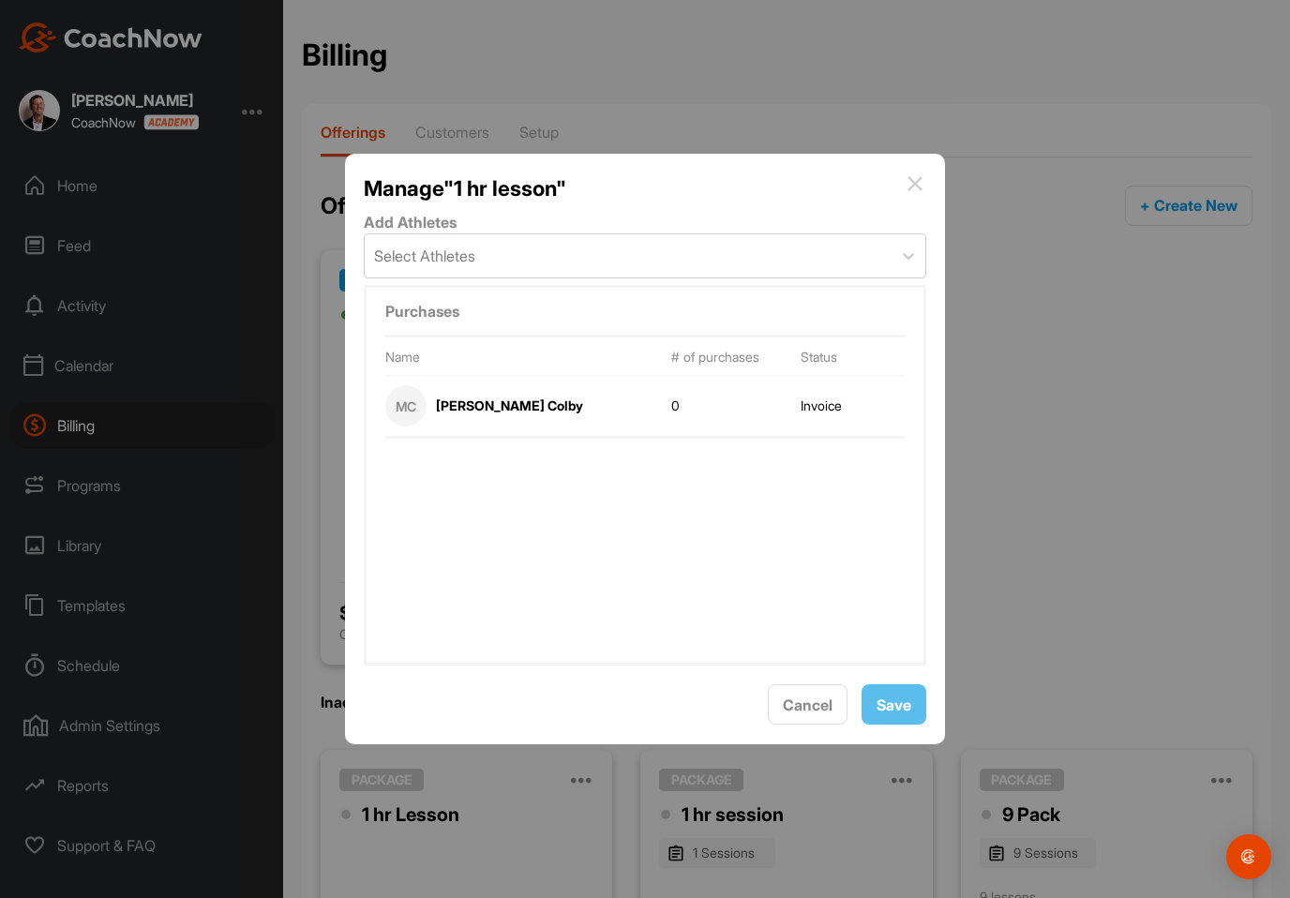
click at [559, 413] on div "MC [PERSON_NAME]" at bounding box center [528, 405] width 286 height 41
click at [506, 413] on div "[PERSON_NAME]" at bounding box center [509, 405] width 147 height 15
click at [491, 426] on div "MC [PERSON_NAME]" at bounding box center [528, 405] width 286 height 41
click at [913, 189] on img at bounding box center [914, 183] width 22 height 22
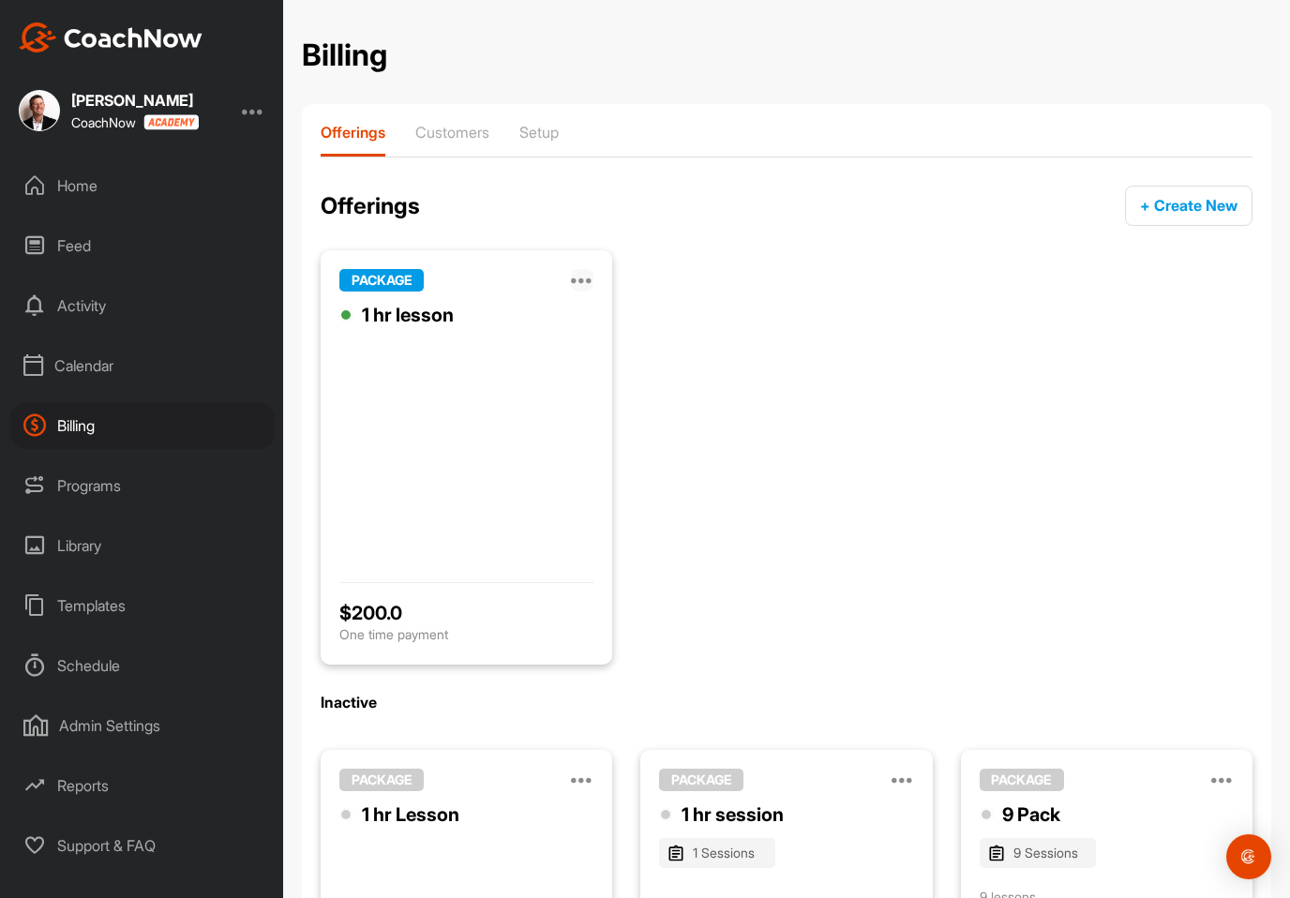
click at [578, 281] on icon at bounding box center [582, 280] width 22 height 22
click at [432, 533] on p "Deactivate" at bounding box center [417, 526] width 68 height 20
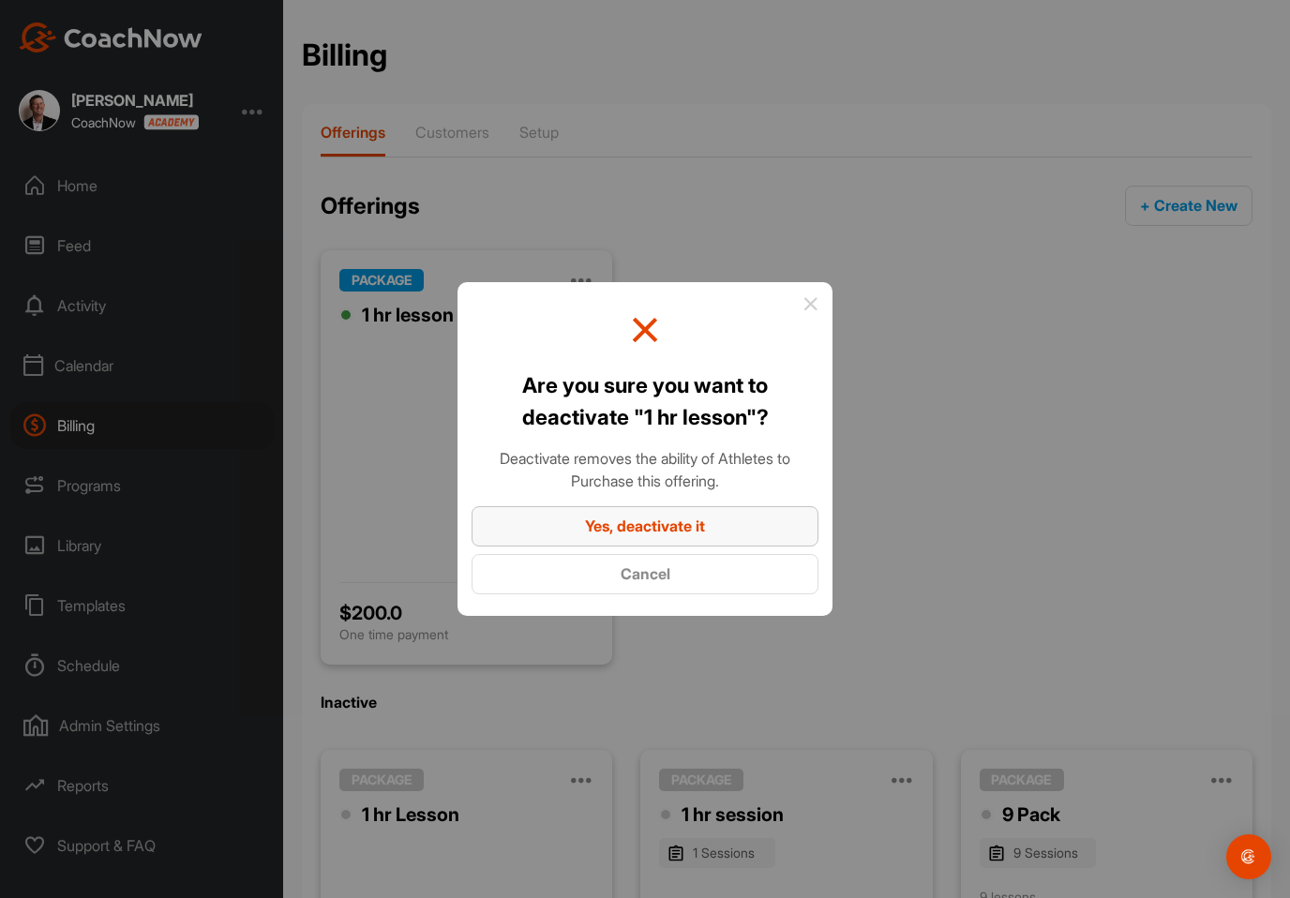
click at [711, 537] on div "Yes, deactivate it" at bounding box center [644, 526] width 317 height 22
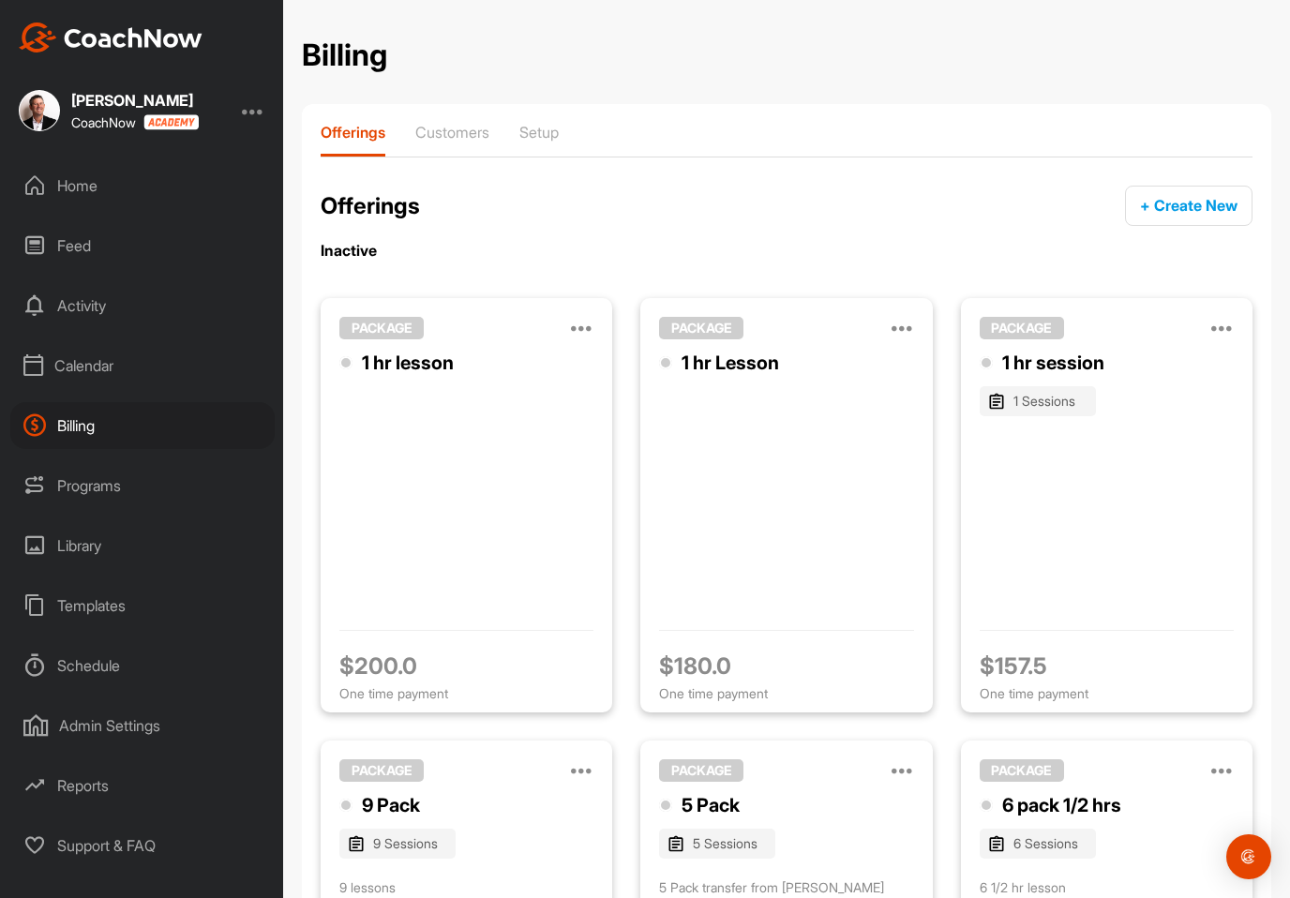
click at [1071, 794] on div "6 pack 1/2 hrs" at bounding box center [1061, 805] width 119 height 28
